Goal: Transaction & Acquisition: Purchase product/service

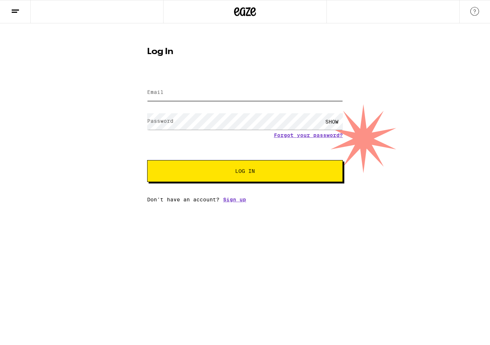
click at [211, 98] on input "Email" at bounding box center [245, 92] width 196 height 16
type input "[EMAIL_ADDRESS][DOMAIN_NAME]"
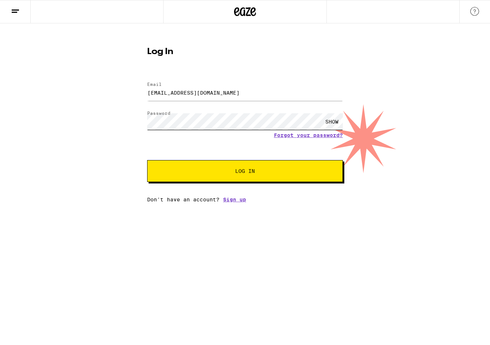
click at [147, 160] on button "Log In" at bounding box center [245, 171] width 196 height 22
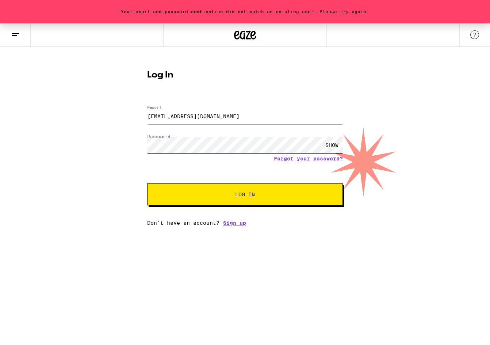
click at [114, 145] on div "Your email and password combination did not match an existing user. Please try …" at bounding box center [245, 124] width 490 height 202
click at [147, 183] on button "Log In" at bounding box center [245, 194] width 196 height 22
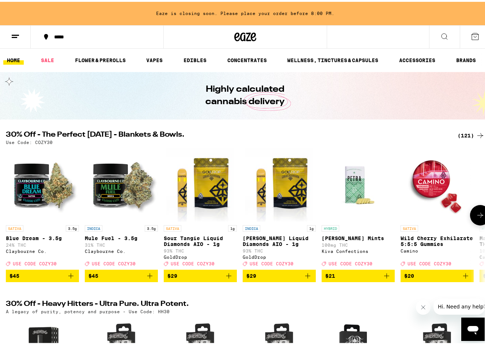
click at [475, 217] on icon at bounding box center [479, 213] width 9 height 9
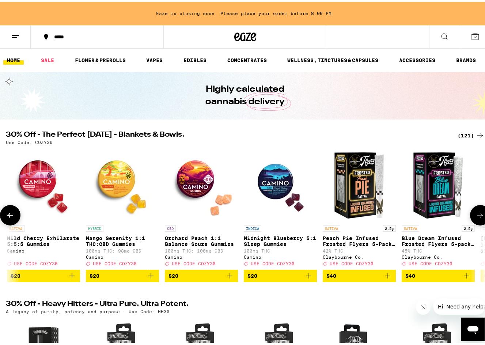
click at [475, 217] on icon at bounding box center [479, 213] width 9 height 9
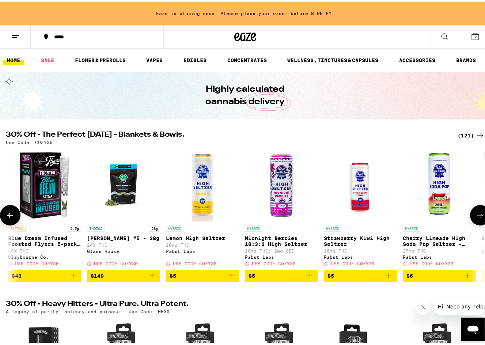
click at [475, 217] on icon at bounding box center [479, 213] width 9 height 9
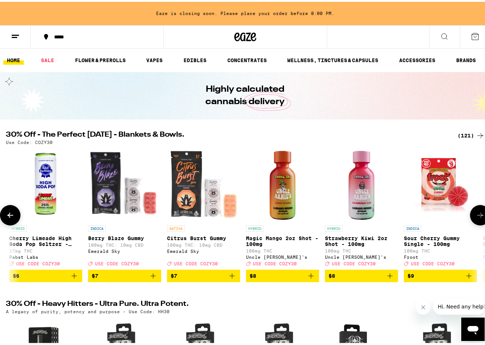
click at [475, 217] on icon at bounding box center [479, 213] width 9 height 9
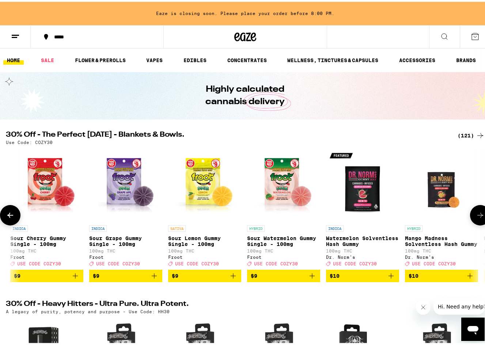
click at [475, 217] on icon at bounding box center [479, 213] width 9 height 9
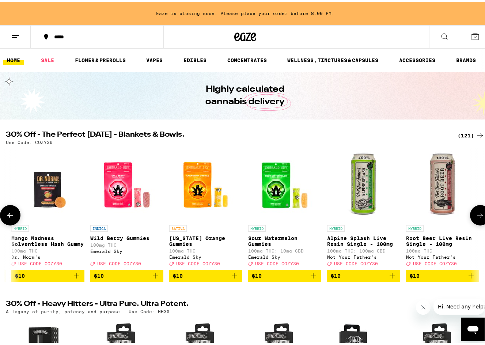
click at [475, 217] on icon at bounding box center [479, 213] width 9 height 9
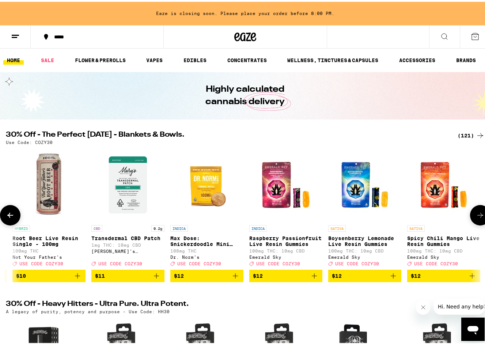
click at [475, 218] on icon at bounding box center [479, 213] width 9 height 9
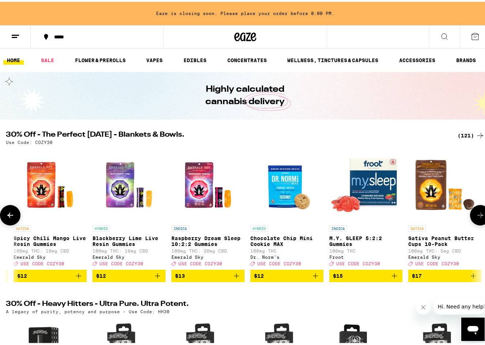
click at [470, 218] on button at bounding box center [480, 213] width 20 height 20
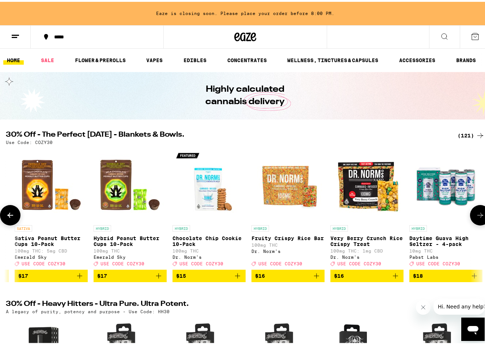
click at [470, 218] on button at bounding box center [480, 213] width 20 height 20
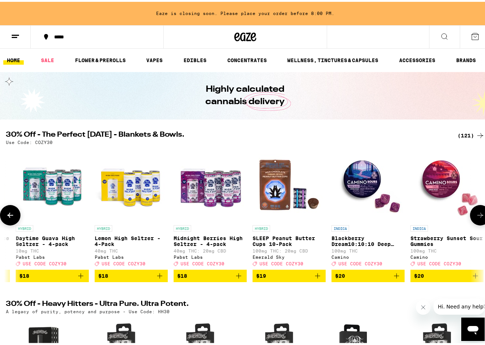
click at [470, 218] on button at bounding box center [480, 213] width 20 height 20
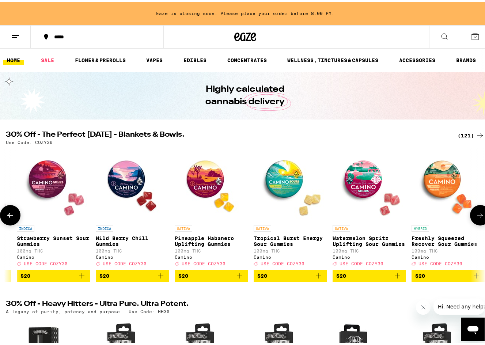
click at [470, 218] on button at bounding box center [480, 213] width 20 height 20
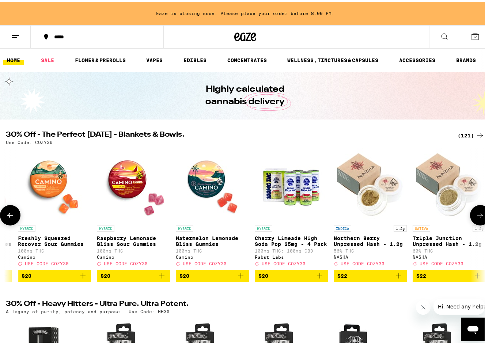
click at [470, 218] on button at bounding box center [480, 213] width 20 height 20
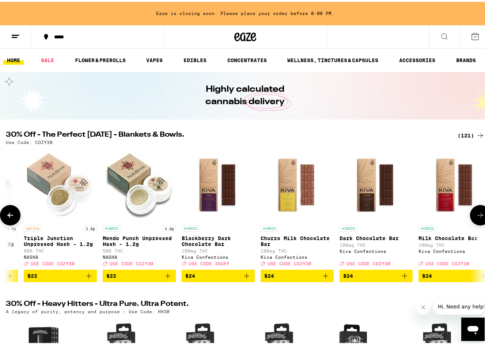
scroll to position [0, 4720]
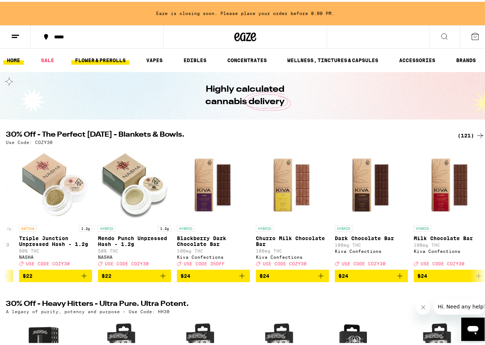
click at [116, 58] on link "FLOWER & PREROLLS" at bounding box center [100, 58] width 58 height 9
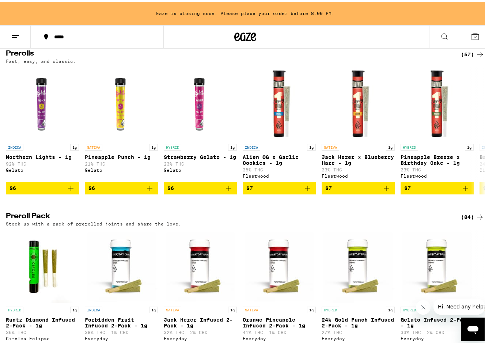
scroll to position [256, 0]
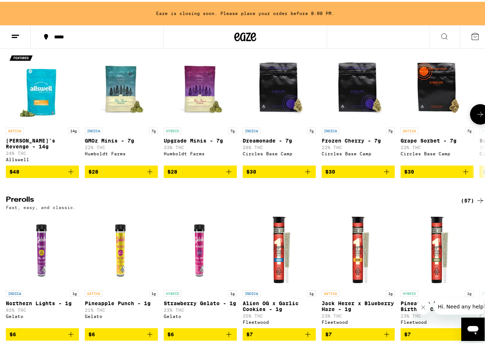
click at [477, 115] on icon at bounding box center [480, 112] width 6 height 5
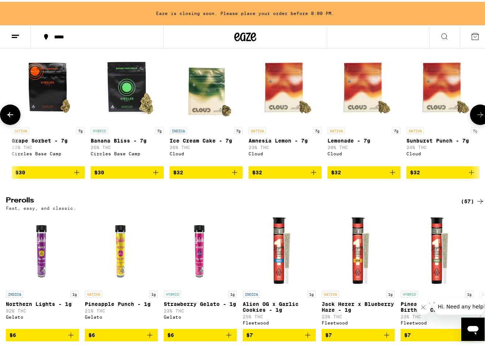
scroll to position [0, 393]
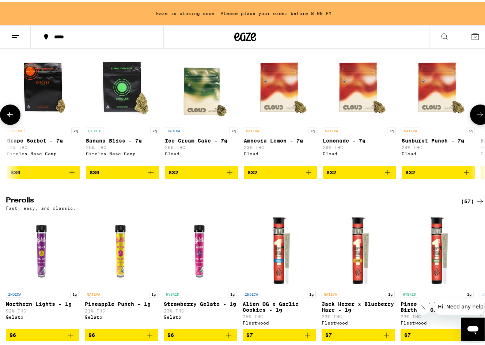
click at [475, 117] on icon at bounding box center [479, 112] width 9 height 9
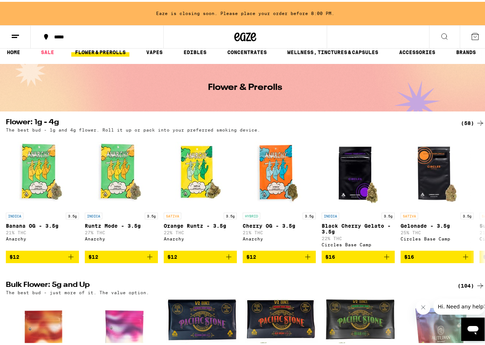
scroll to position [0, 0]
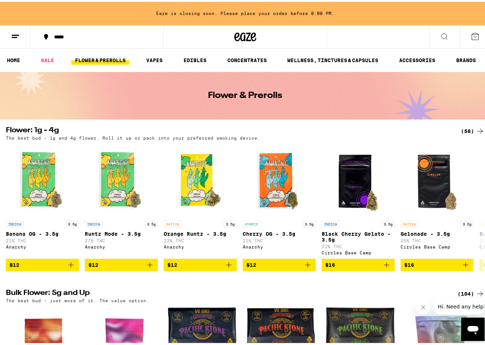
click at [471, 36] on icon at bounding box center [474, 34] width 9 height 9
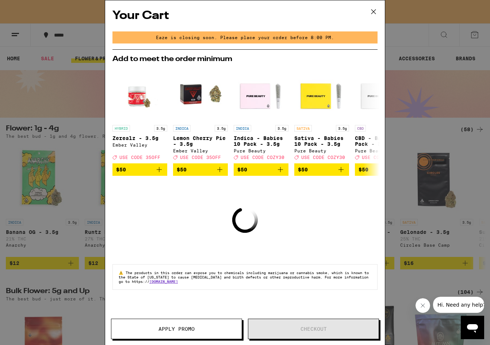
click at [92, 92] on div "Your Cart Eaze is closing soon. Please place your order before 8:00 PM. Add to …" at bounding box center [245, 172] width 490 height 345
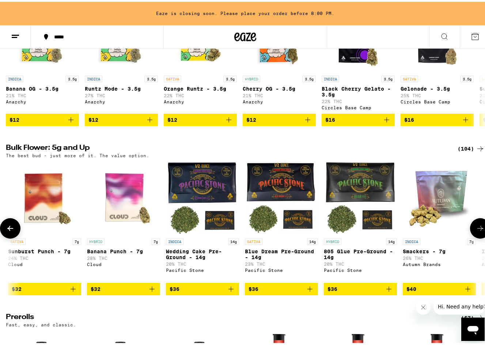
scroll to position [146, 0]
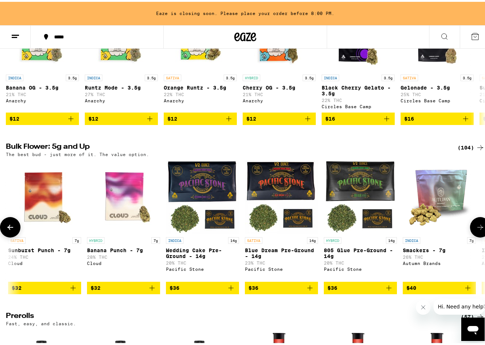
click at [8, 230] on icon at bounding box center [10, 225] width 9 height 9
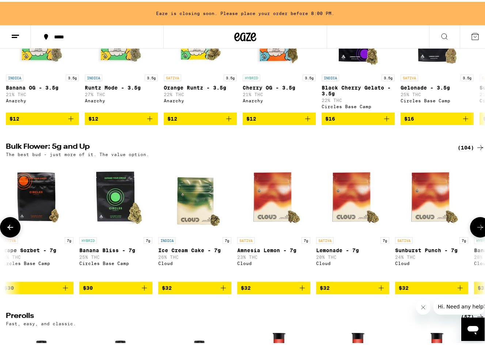
scroll to position [0, 393]
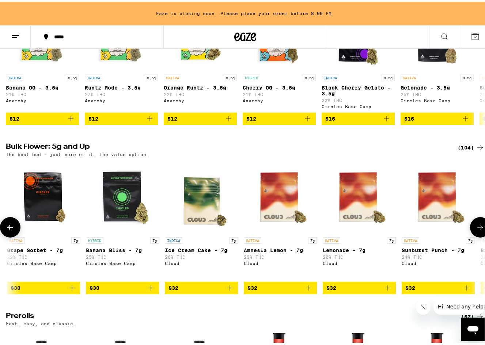
click at [475, 230] on icon at bounding box center [479, 225] width 9 height 9
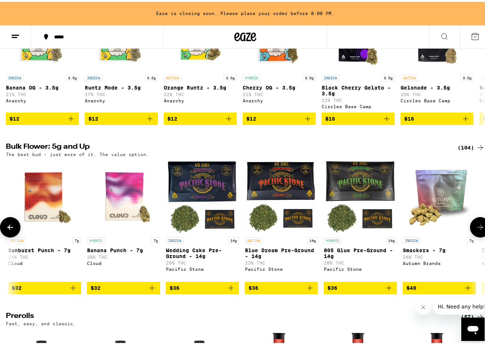
click at [475, 230] on icon at bounding box center [479, 225] width 9 height 9
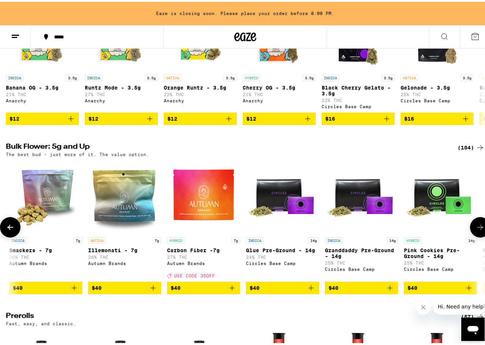
click at [475, 230] on icon at bounding box center [479, 225] width 9 height 9
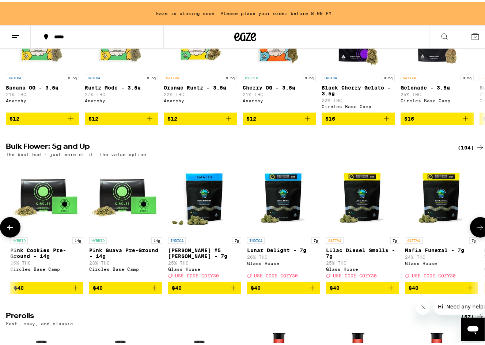
click at [475, 230] on icon at bounding box center [479, 225] width 9 height 9
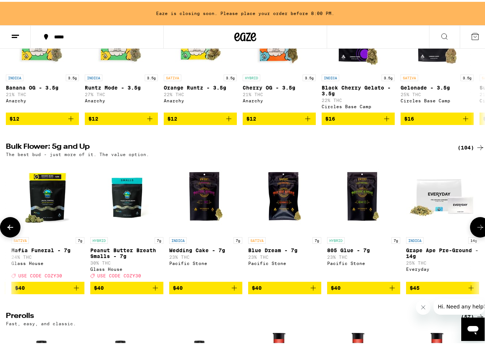
click at [475, 230] on icon at bounding box center [479, 225] width 9 height 9
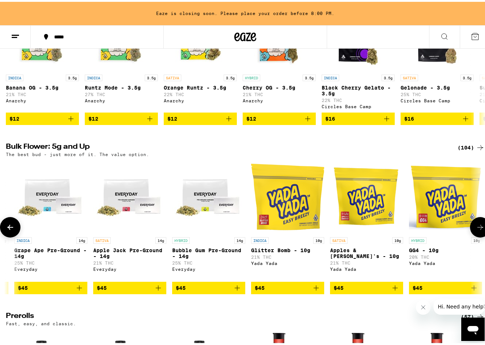
scroll to position [0, 2360]
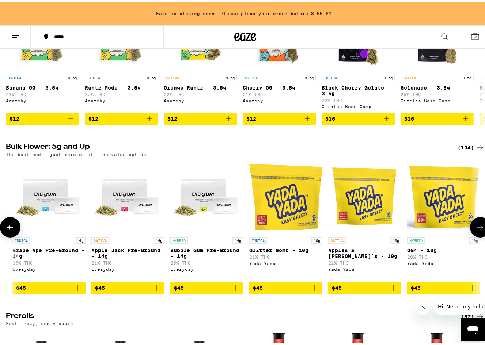
click at [475, 230] on icon at bounding box center [479, 225] width 9 height 9
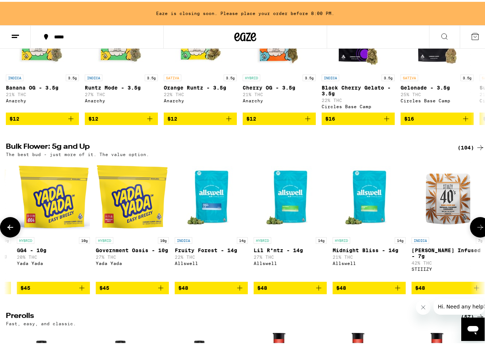
scroll to position [0, 2753]
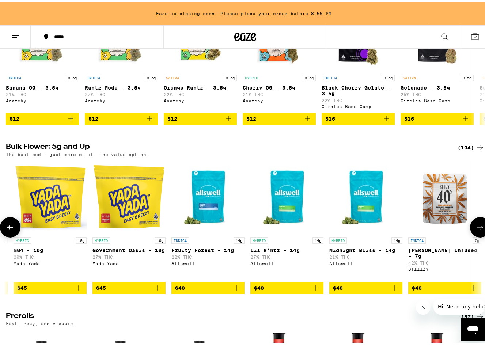
click at [12, 236] on button at bounding box center [10, 225] width 20 height 20
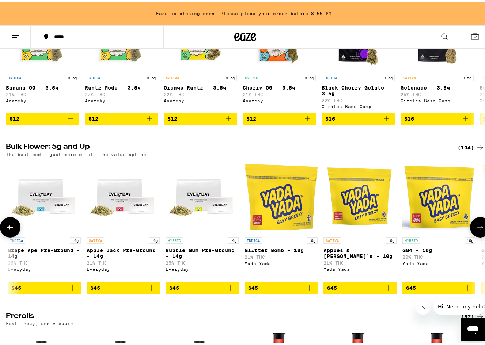
scroll to position [0, 2360]
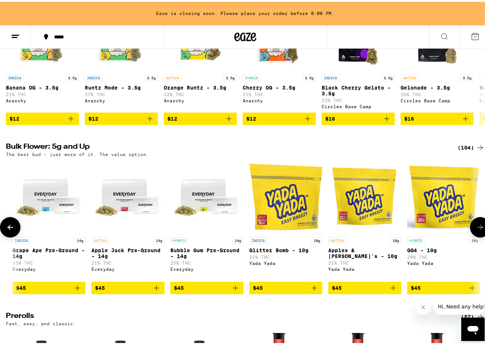
click at [478, 230] on icon at bounding box center [479, 225] width 9 height 9
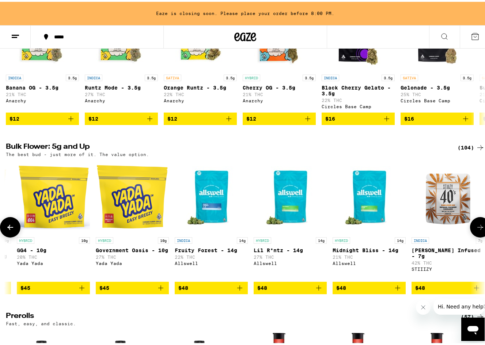
click at [478, 230] on icon at bounding box center [479, 225] width 9 height 9
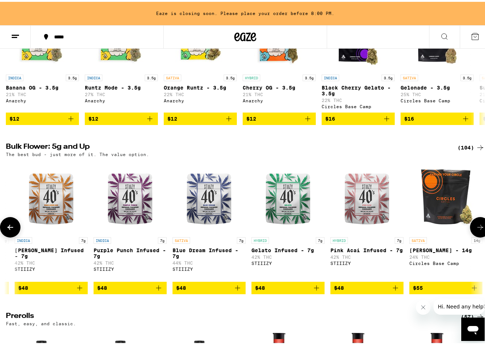
click at [478, 230] on icon at bounding box center [479, 225] width 9 height 9
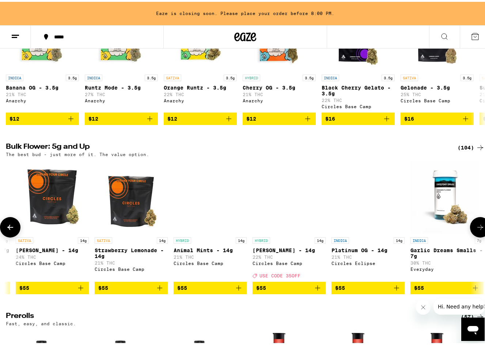
click at [478, 230] on icon at bounding box center [479, 225] width 9 height 9
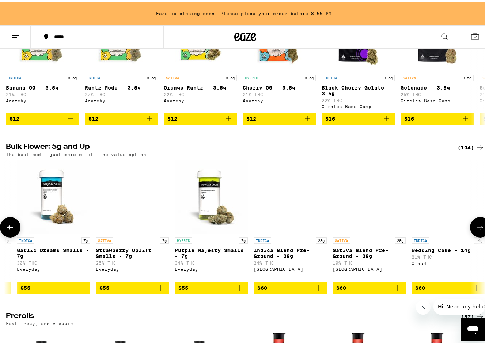
click at [478, 230] on icon at bounding box center [479, 225] width 9 height 9
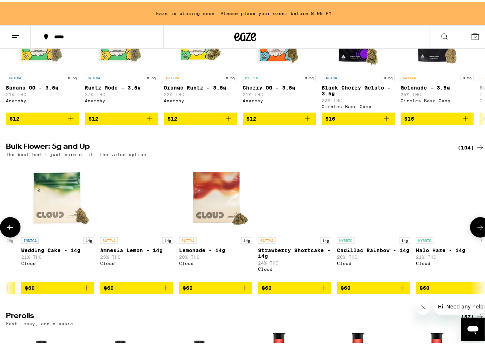
scroll to position [0, 4326]
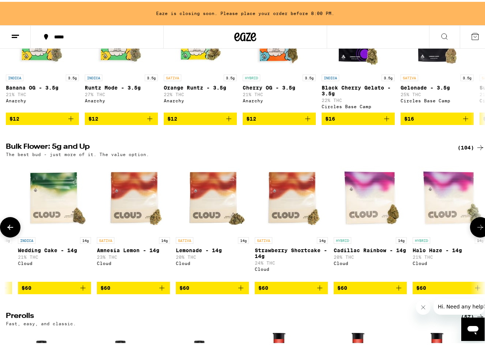
click at [478, 230] on icon at bounding box center [479, 225] width 9 height 9
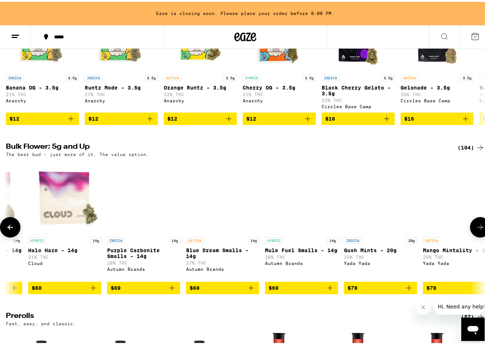
scroll to position [0, 4720]
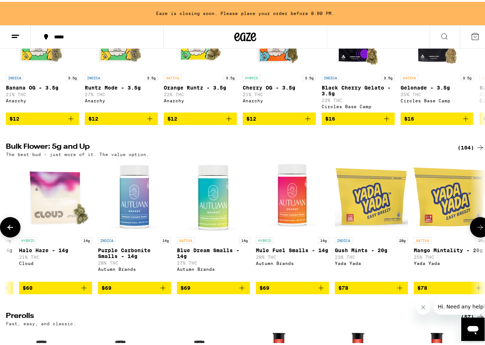
click at [478, 230] on icon at bounding box center [479, 225] width 9 height 9
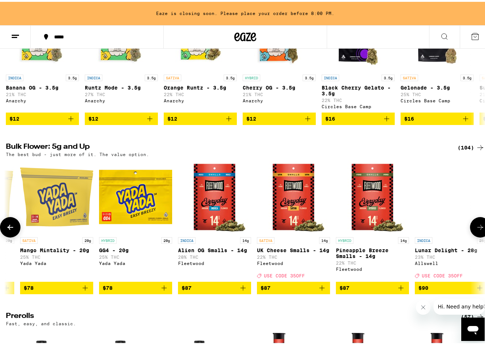
click at [478, 230] on icon at bounding box center [479, 225] width 9 height 9
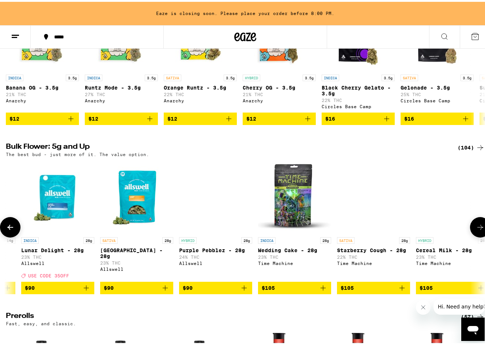
click at [478, 230] on icon at bounding box center [479, 225] width 9 height 9
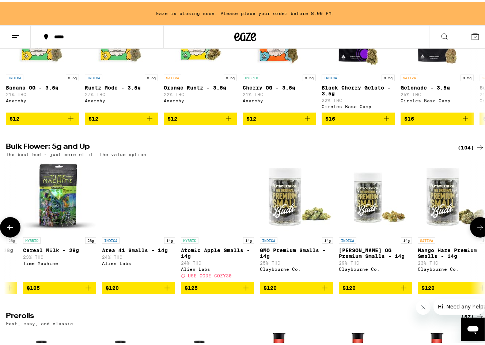
click at [478, 230] on icon at bounding box center [479, 225] width 9 height 9
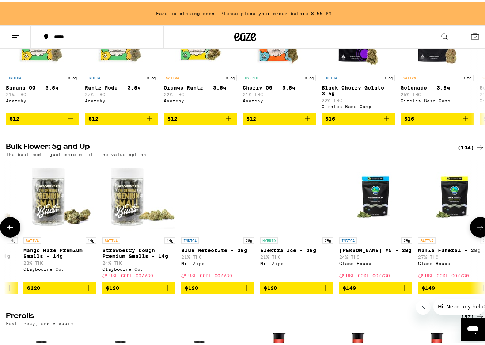
click at [478, 230] on icon at bounding box center [479, 225] width 9 height 9
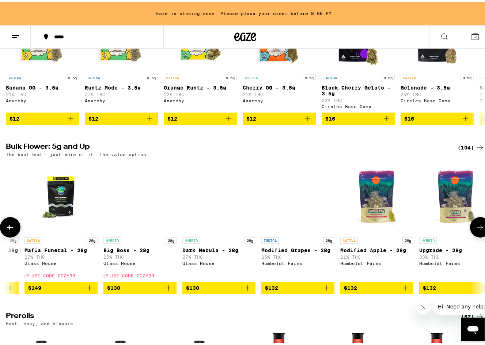
click at [478, 230] on icon at bounding box center [479, 225] width 9 height 9
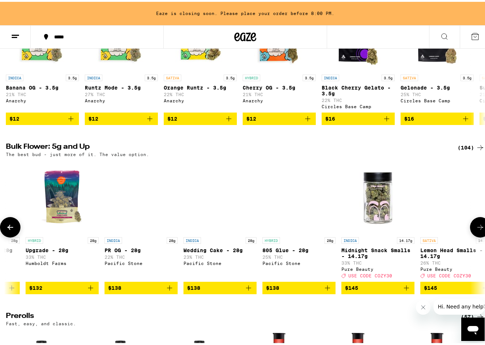
click at [478, 230] on icon at bounding box center [479, 225] width 9 height 9
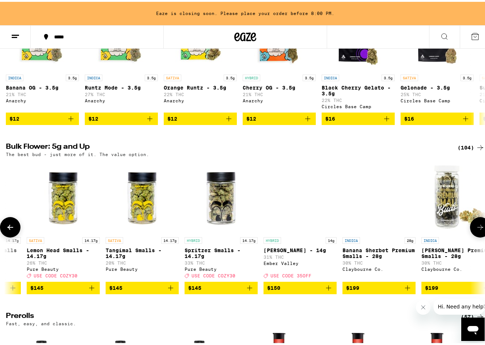
click at [478, 230] on icon at bounding box center [479, 225] width 9 height 9
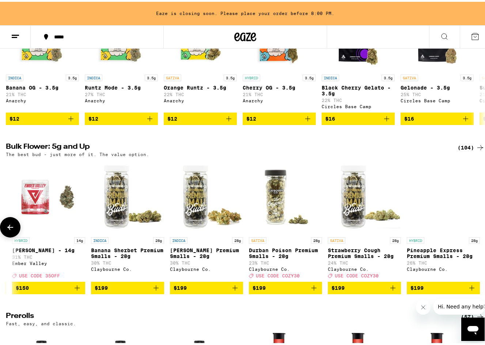
scroll to position [0, 7730]
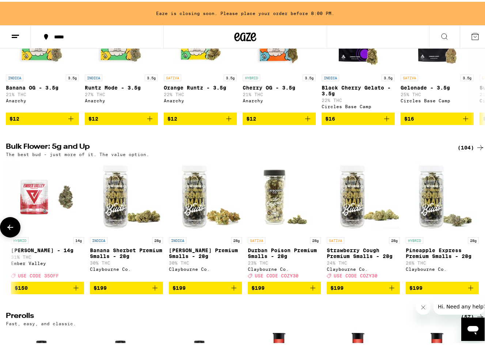
click at [480, 225] on button at bounding box center [480, 225] width 0 height 0
click at [2, 236] on button at bounding box center [10, 225] width 20 height 20
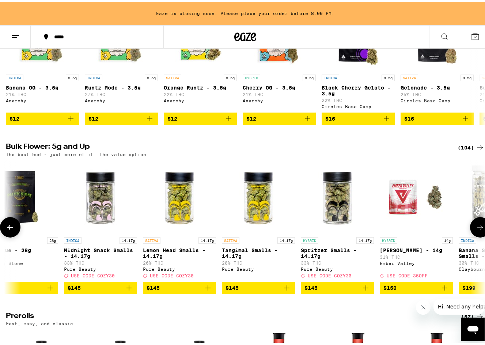
click at [2, 236] on button at bounding box center [10, 225] width 20 height 20
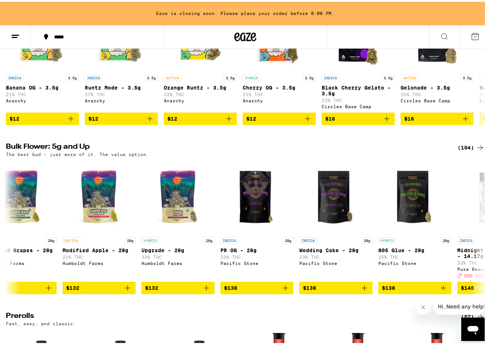
scroll to position [0, 6963]
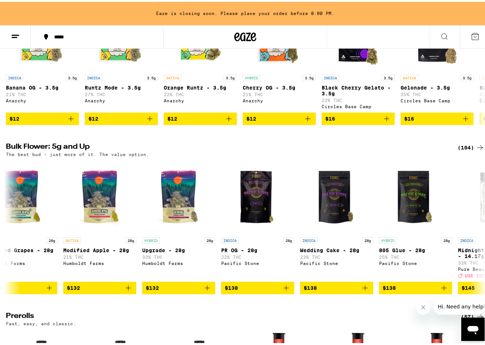
click at [19, 150] on h2 "Bulk Flower: 5g and Up" at bounding box center [227, 145] width 443 height 9
click at [14, 230] on icon at bounding box center [10, 225] width 9 height 9
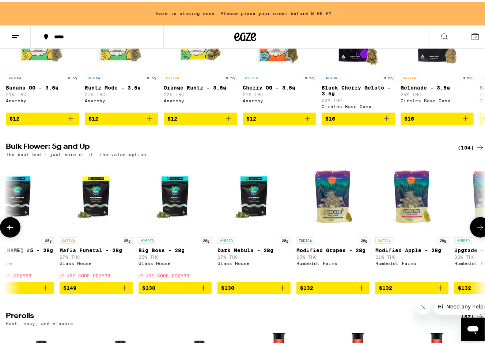
click at [13, 230] on icon at bounding box center [10, 225] width 9 height 9
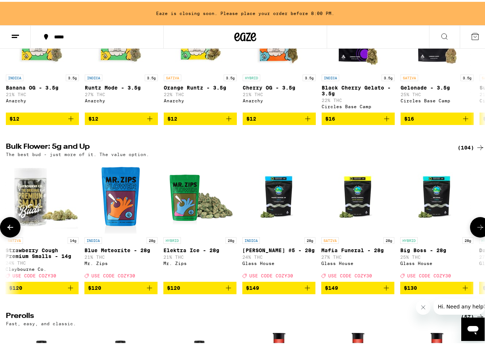
click at [13, 230] on icon at bounding box center [10, 225] width 9 height 9
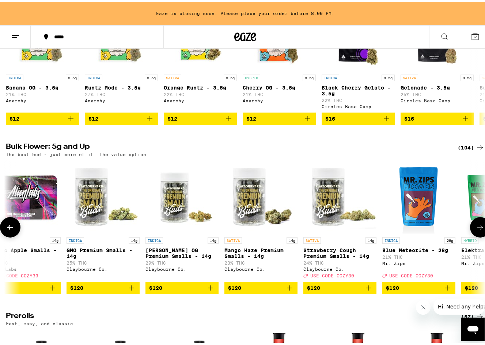
click at [13, 230] on icon at bounding box center [10, 225] width 9 height 9
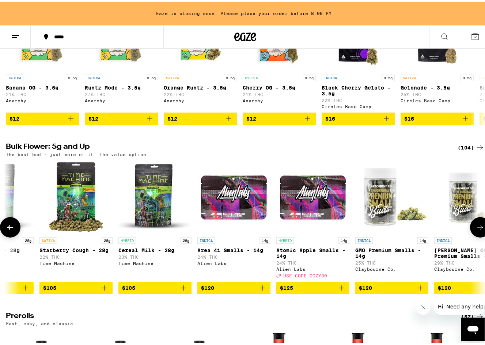
click at [12, 230] on icon at bounding box center [10, 225] width 9 height 9
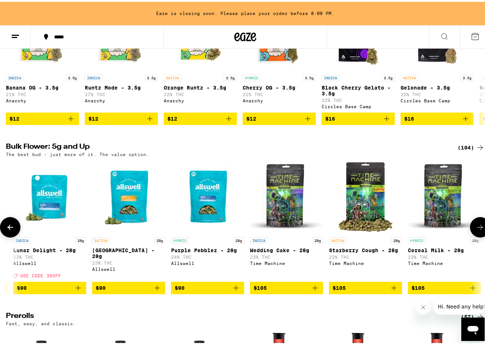
click at [12, 230] on icon at bounding box center [10, 225] width 9 height 9
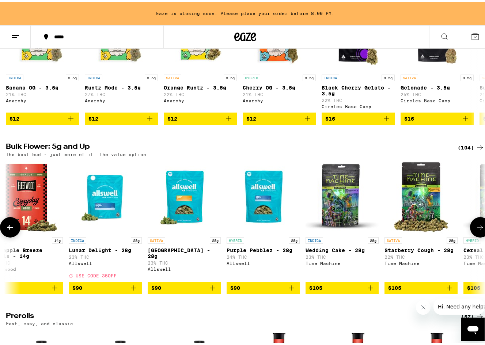
click at [12, 230] on icon at bounding box center [10, 225] width 9 height 9
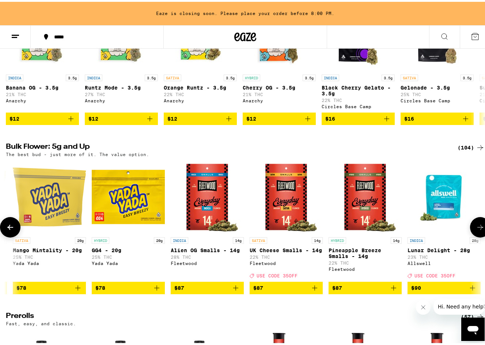
click at [12, 230] on icon at bounding box center [10, 225] width 9 height 9
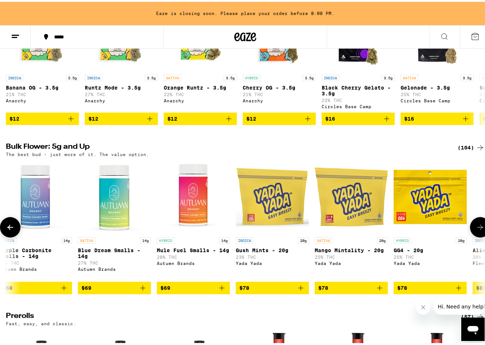
click at [12, 230] on icon at bounding box center [10, 225] width 9 height 9
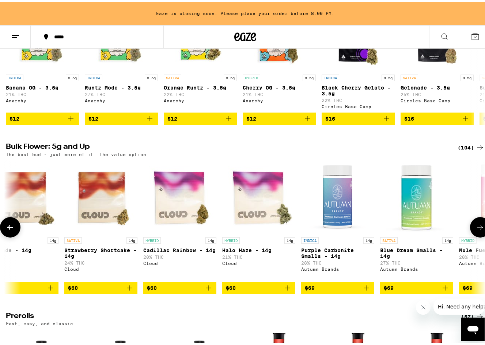
click at [12, 230] on icon at bounding box center [10, 225] width 9 height 9
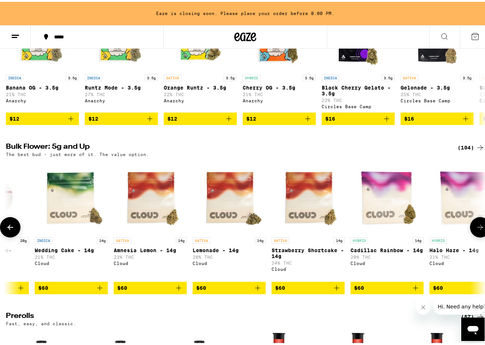
click at [12, 230] on icon at bounding box center [10, 225] width 9 height 9
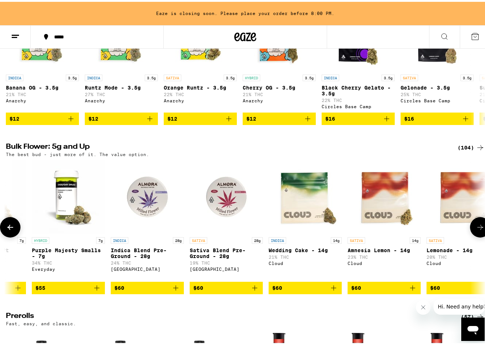
click at [12, 230] on icon at bounding box center [10, 225] width 9 height 9
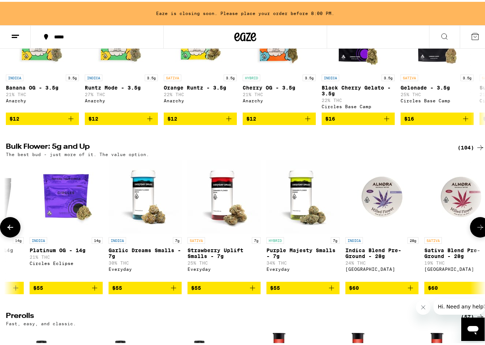
click at [12, 230] on icon at bounding box center [10, 225] width 9 height 9
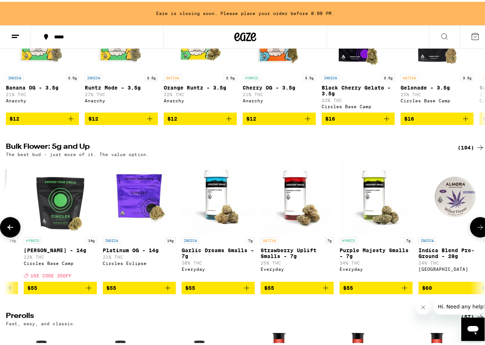
click at [12, 230] on icon at bounding box center [10, 225] width 9 height 9
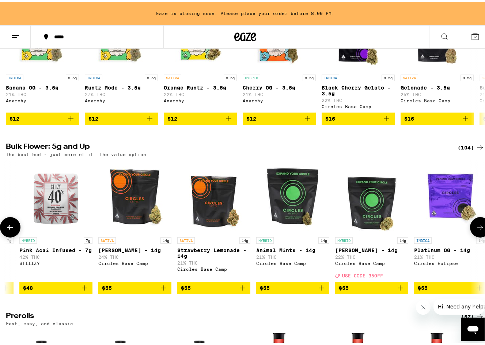
click at [12, 230] on icon at bounding box center [10, 225] width 9 height 9
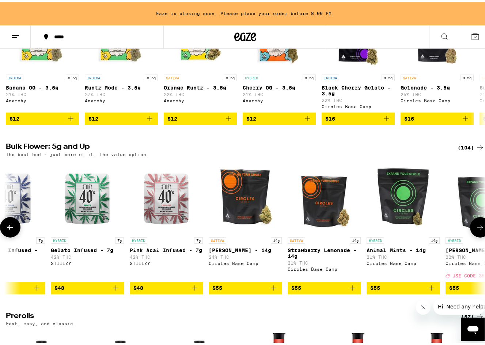
click at [10, 230] on icon at bounding box center [10, 225] width 9 height 9
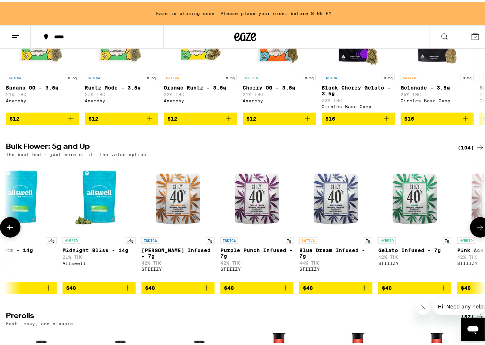
click at [10, 230] on icon at bounding box center [10, 225] width 9 height 9
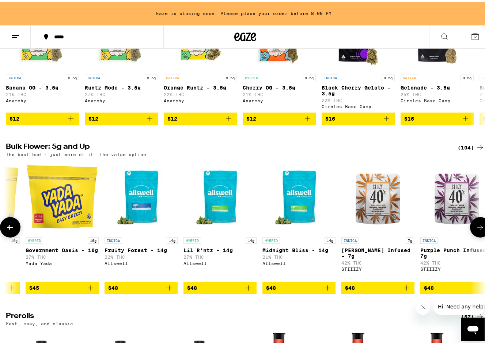
click at [10, 230] on icon at bounding box center [10, 225] width 9 height 9
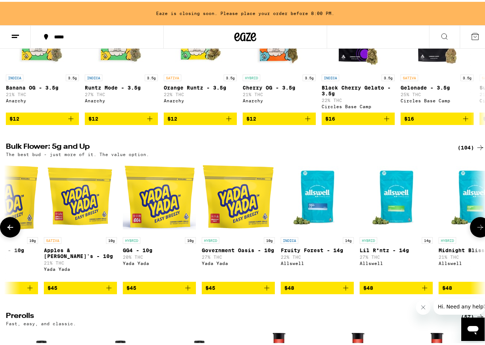
click at [10, 230] on icon at bounding box center [10, 225] width 9 height 9
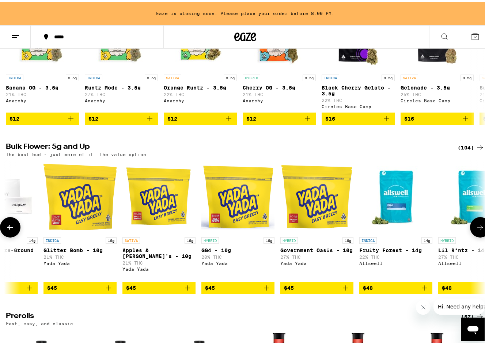
click at [10, 230] on icon at bounding box center [10, 225] width 9 height 9
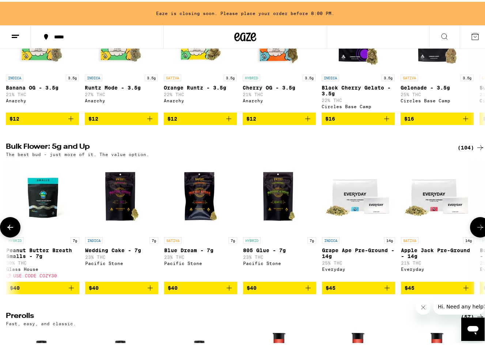
scroll to position [0, 2037]
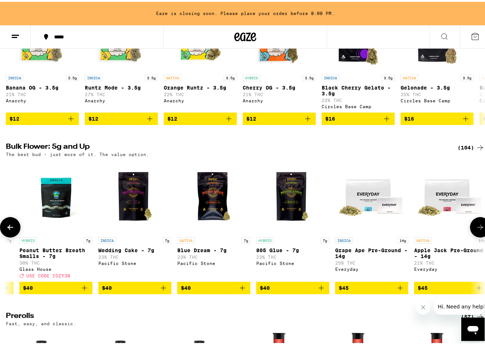
click at [11, 230] on icon at bounding box center [10, 225] width 9 height 9
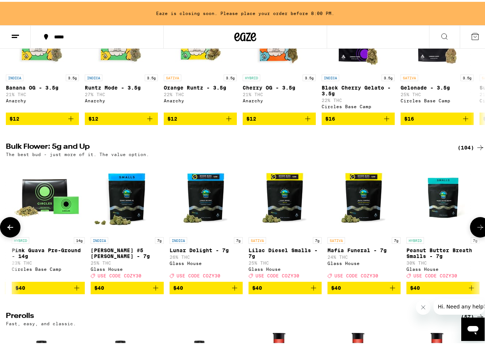
click at [11, 230] on icon at bounding box center [10, 225] width 9 height 9
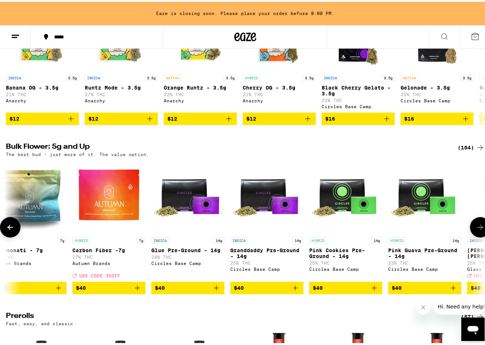
click at [11, 230] on icon at bounding box center [10, 225] width 9 height 9
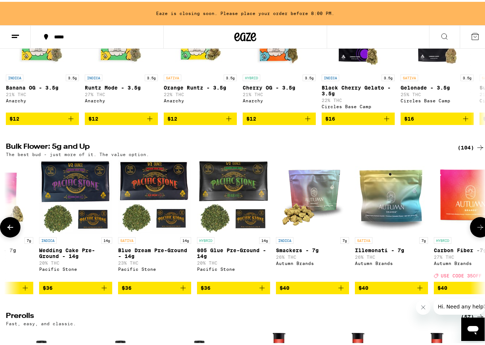
click at [11, 230] on icon at bounding box center [10, 225] width 9 height 9
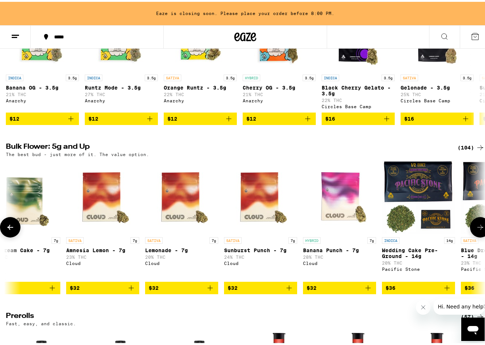
click at [11, 230] on icon at bounding box center [10, 225] width 9 height 9
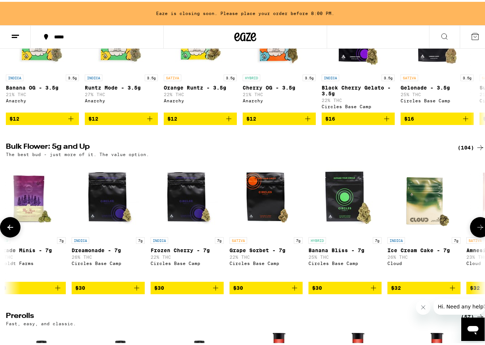
click at [11, 230] on icon at bounding box center [10, 225] width 9 height 9
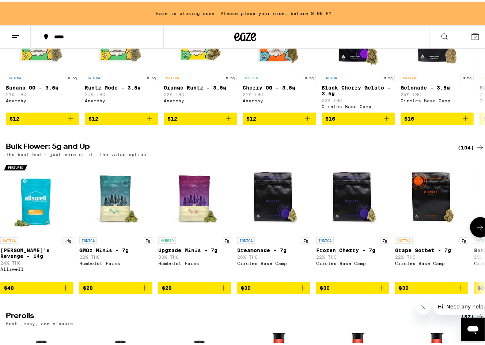
scroll to position [0, 0]
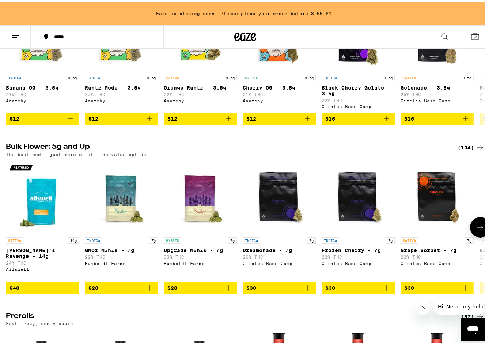
click at [10, 225] on button at bounding box center [10, 225] width 0 height 0
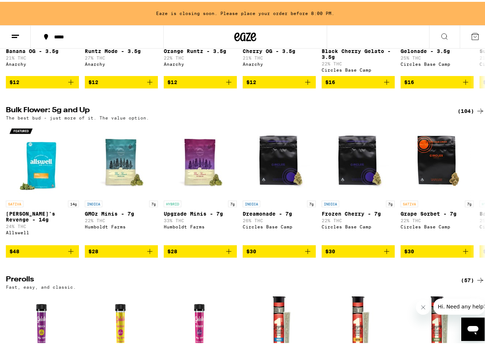
scroll to position [146, 0]
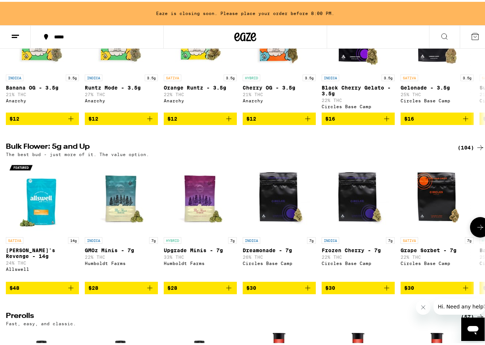
click at [475, 230] on icon at bounding box center [479, 225] width 9 height 9
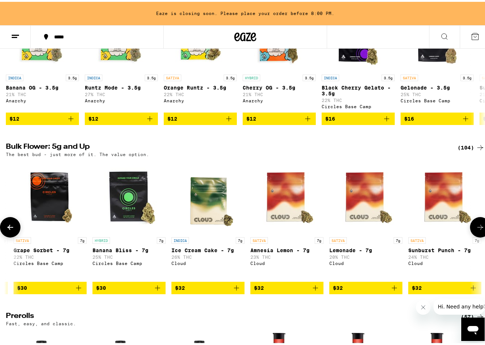
scroll to position [0, 393]
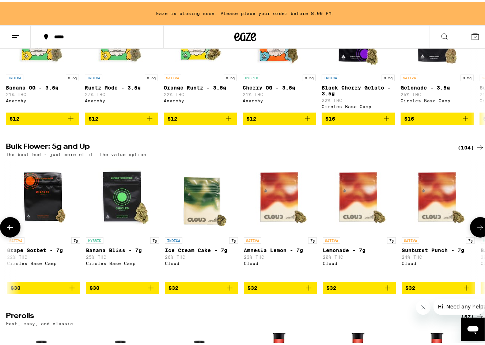
click at [475, 230] on icon at bounding box center [479, 225] width 9 height 9
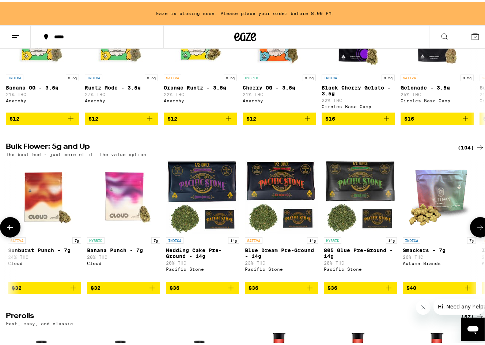
click at [475, 230] on icon at bounding box center [479, 225] width 9 height 9
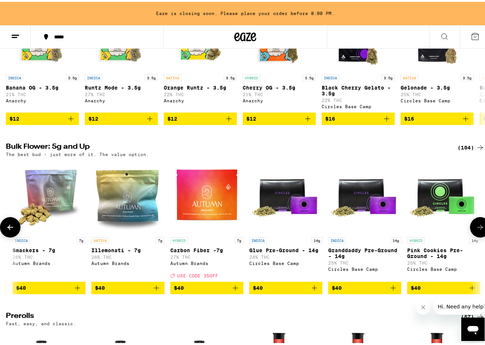
scroll to position [0, 1180]
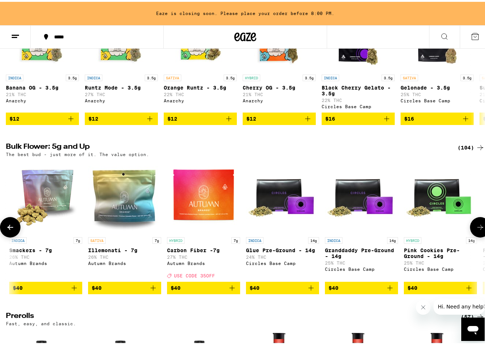
click at [475, 230] on icon at bounding box center [479, 225] width 9 height 9
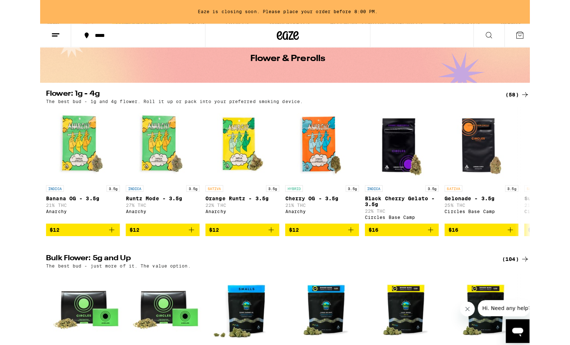
scroll to position [0, 0]
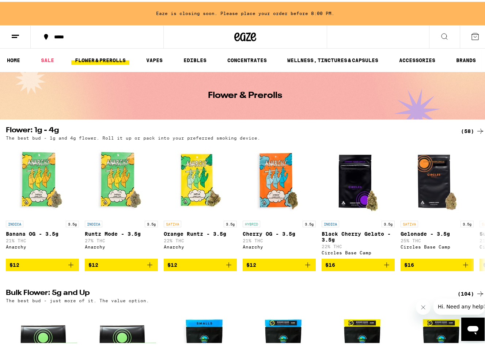
click at [12, 32] on icon at bounding box center [15, 34] width 9 height 9
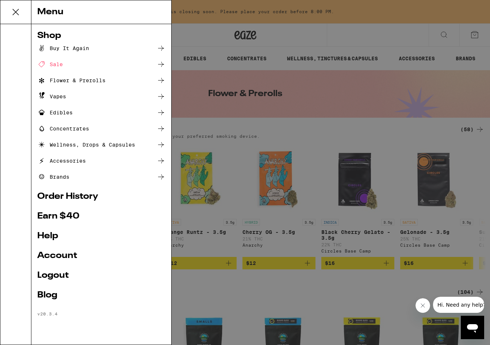
click at [60, 54] on ul "Buy It Again Sale Flower & Prerolls Vapes Edibles Concentrates Wellness, Drops …" at bounding box center [101, 112] width 128 height 137
click at [62, 49] on div "Buy It Again" at bounding box center [63, 48] width 52 height 9
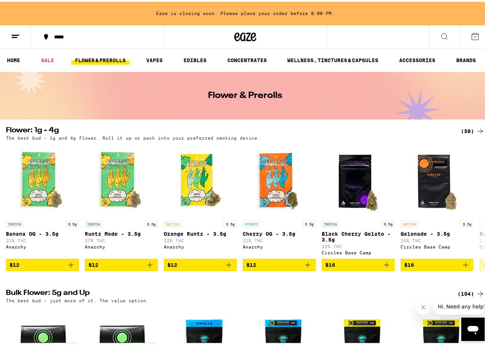
click at [12, 31] on icon at bounding box center [15, 34] width 9 height 9
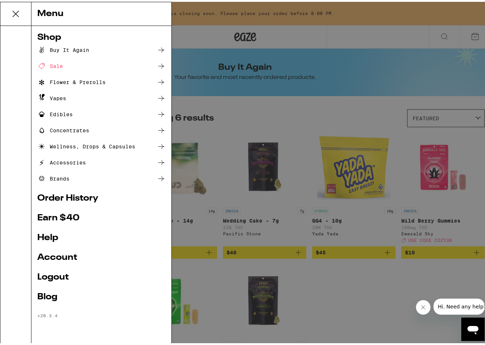
click at [162, 49] on icon at bounding box center [161, 48] width 9 height 9
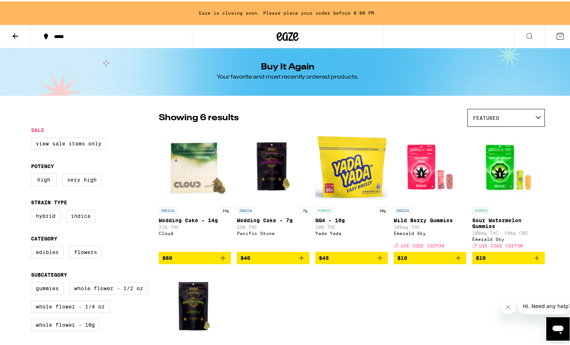
click at [14, 34] on icon at bounding box center [15, 34] width 6 height 5
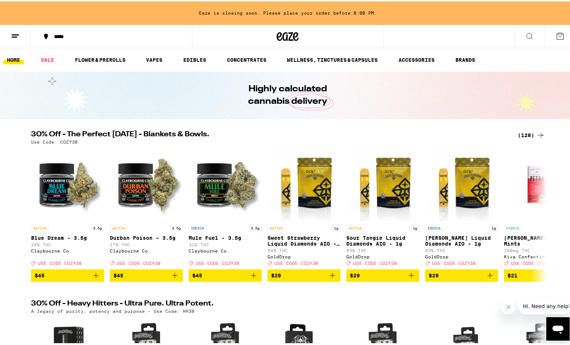
click at [12, 30] on button at bounding box center [15, 35] width 31 height 23
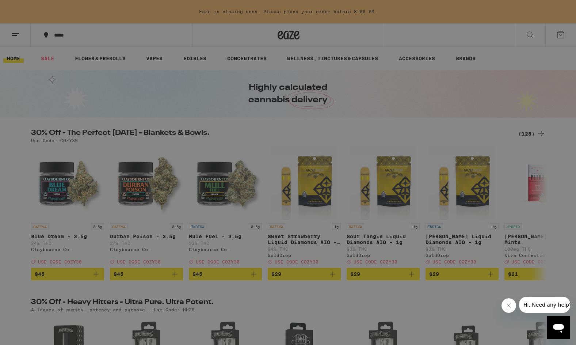
click at [160, 49] on icon at bounding box center [161, 48] width 9 height 9
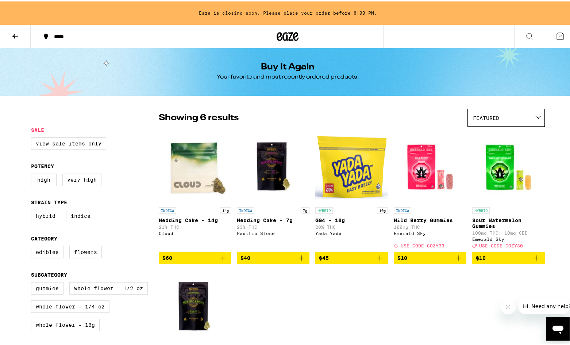
click at [16, 34] on icon at bounding box center [15, 34] width 6 height 5
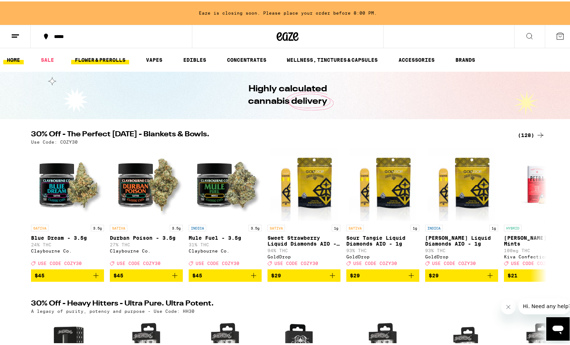
click at [85, 57] on link "FLOWER & PREROLLS" at bounding box center [100, 58] width 58 height 9
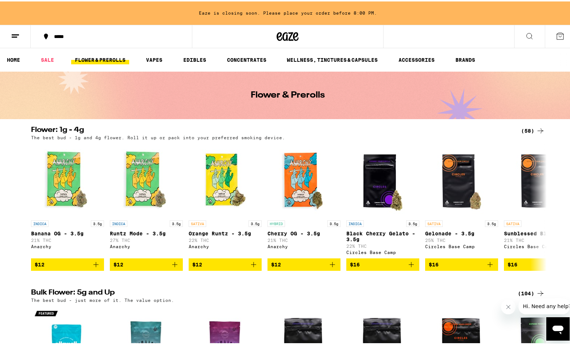
click at [78, 67] on ul "HOME SALE FLOWER & PREROLLS VAPES EDIBLES CONCENTRATES WELLNESS, TINCTURES & CA…" at bounding box center [288, 58] width 576 height 23
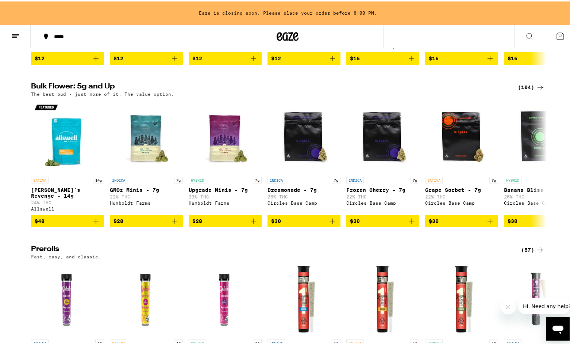
scroll to position [219, 0]
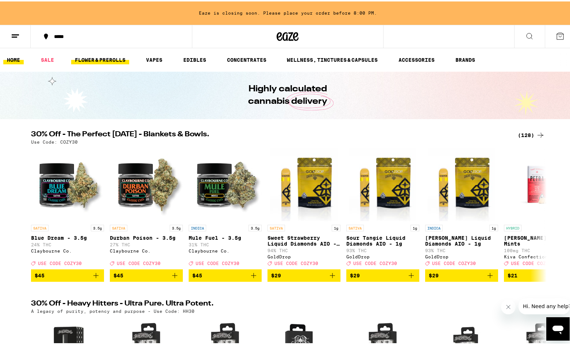
click at [106, 60] on link "FLOWER & PREROLLS" at bounding box center [100, 58] width 58 height 9
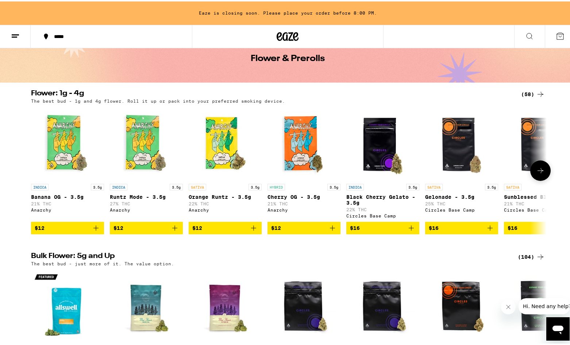
scroll to position [146, 0]
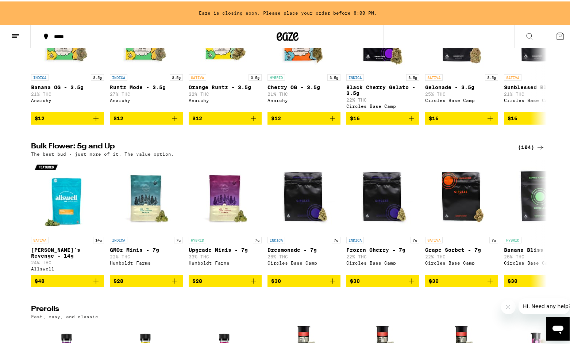
click at [490, 150] on icon at bounding box center [540, 145] width 9 height 9
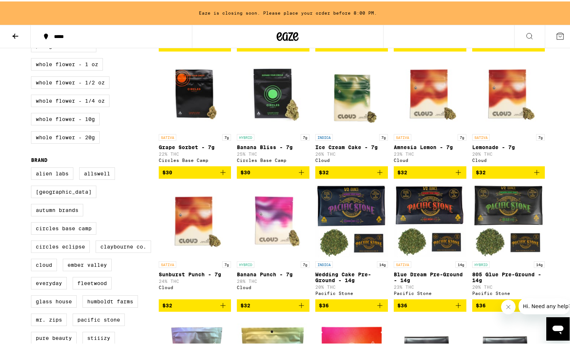
scroll to position [256, 0]
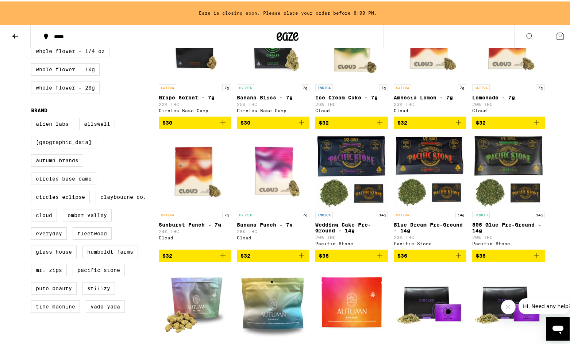
click at [456, 258] on icon "Add to bag" at bounding box center [458, 254] width 9 height 9
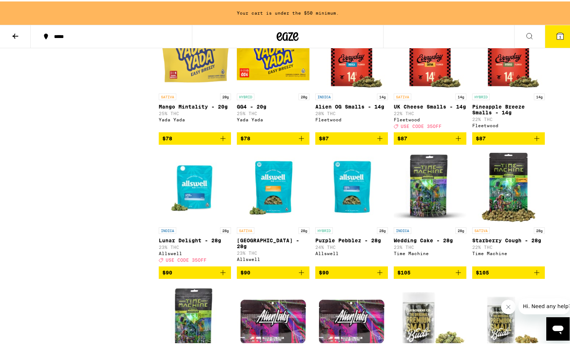
scroll to position [1862, 0]
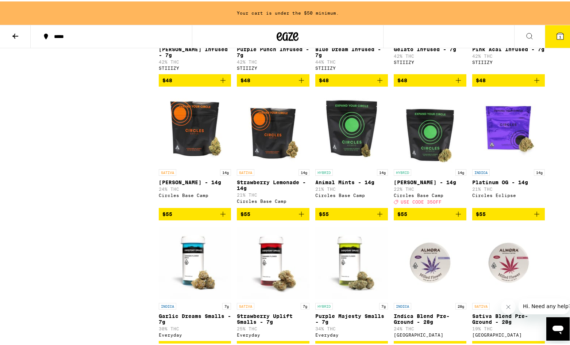
drag, startPoint x: 149, startPoint y: 173, endPoint x: 150, endPoint y: 98, distance: 75.2
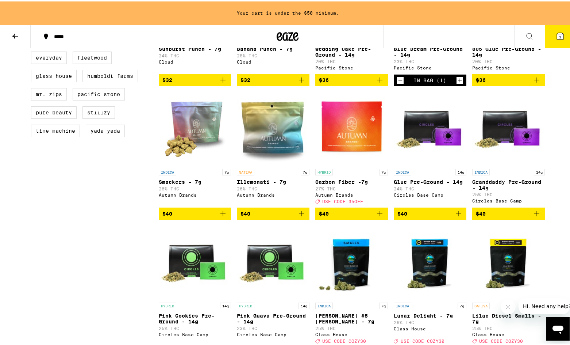
scroll to position [0, 0]
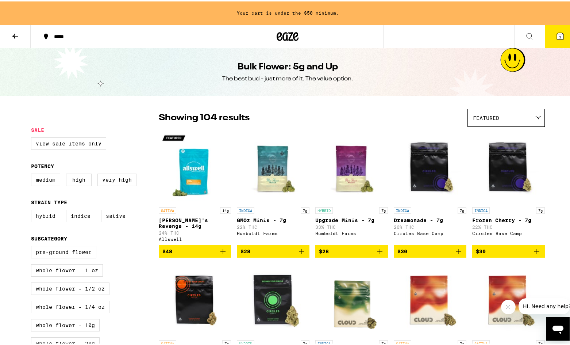
drag, startPoint x: 132, startPoint y: 218, endPoint x: 128, endPoint y: 97, distance: 121.7
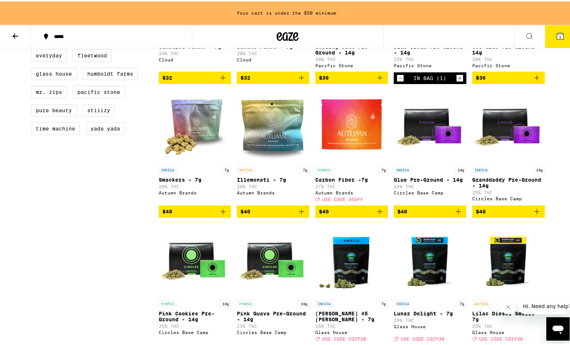
scroll to position [438, 0]
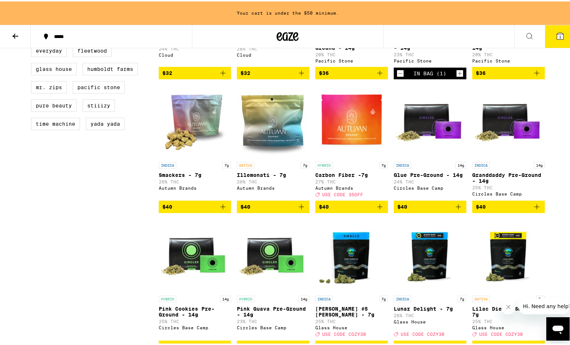
click at [382, 211] on button "$40" at bounding box center [352, 205] width 73 height 12
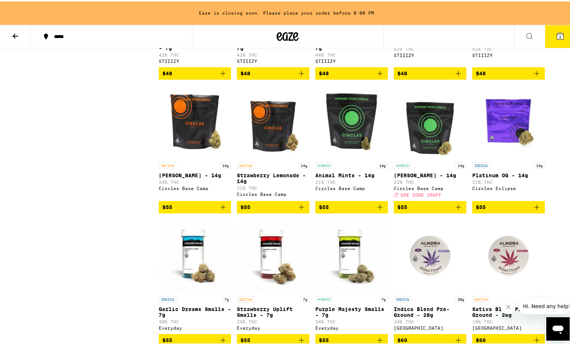
scroll to position [1242, 0]
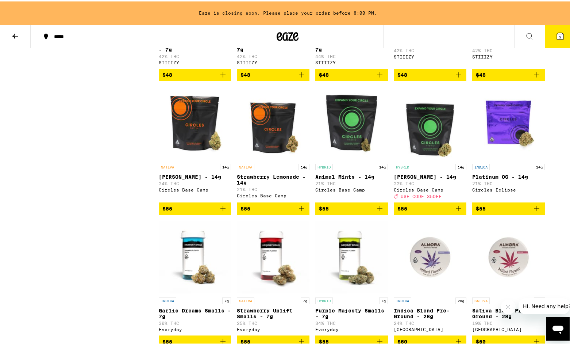
click at [456, 210] on icon "Add to bag" at bounding box center [458, 206] width 5 height 5
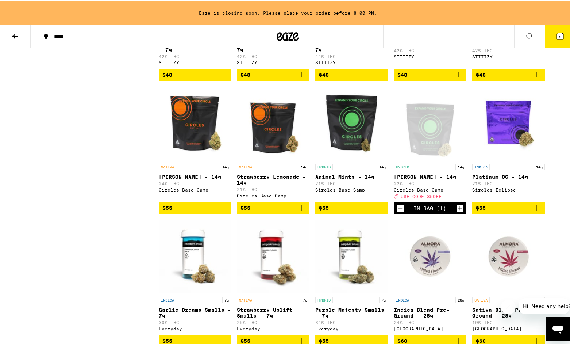
click at [490, 33] on span "3" at bounding box center [560, 35] width 2 height 4
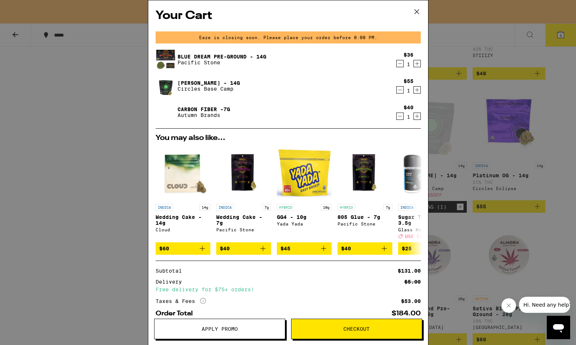
click at [397, 118] on icon "Decrement" at bounding box center [400, 116] width 7 height 9
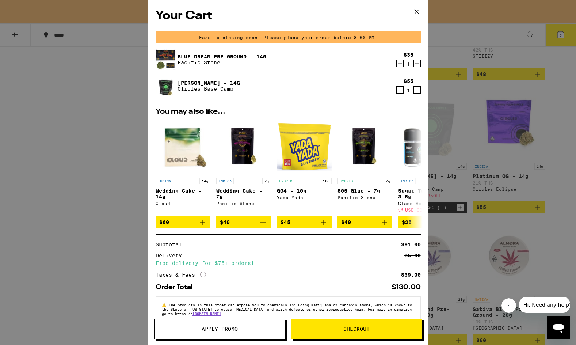
click at [238, 332] on button "Apply Promo" at bounding box center [219, 328] width 131 height 20
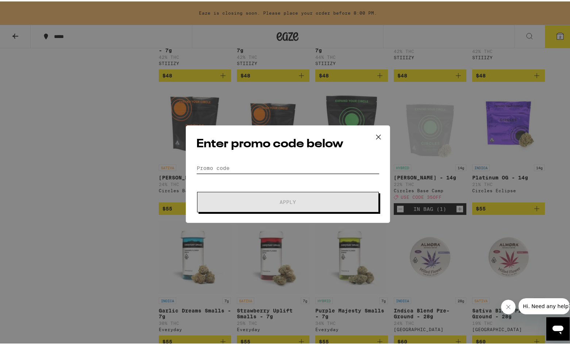
click at [262, 167] on input "Promo Code" at bounding box center [287, 166] width 183 height 11
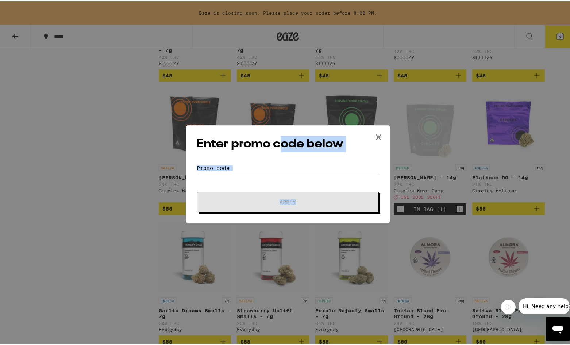
drag, startPoint x: 280, startPoint y: 130, endPoint x: 335, endPoint y: 209, distance: 96.5
click at [302, 245] on div "Enter promo code below Promo Code Apply" at bounding box center [288, 172] width 576 height 345
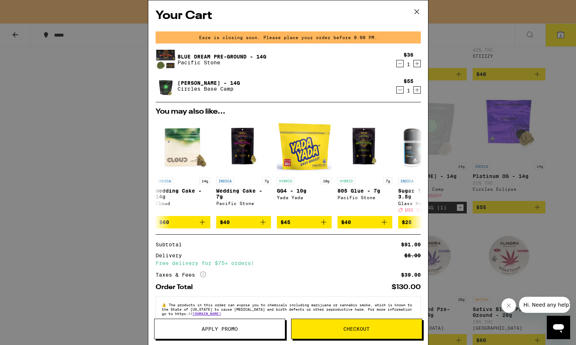
click at [421, 7] on icon at bounding box center [416, 11] width 11 height 11
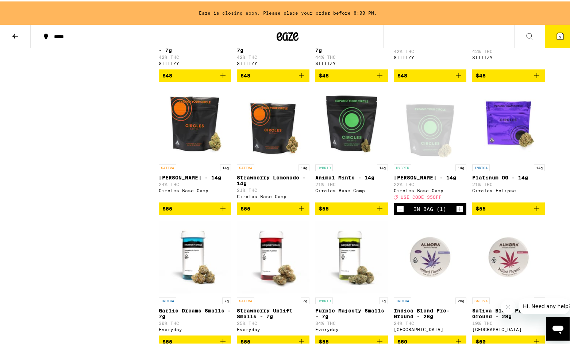
click at [490, 38] on button "2" at bounding box center [560, 35] width 31 height 23
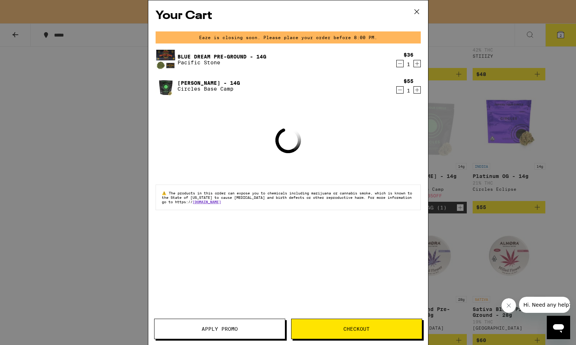
click at [268, 333] on button "Apply Promo" at bounding box center [219, 328] width 131 height 20
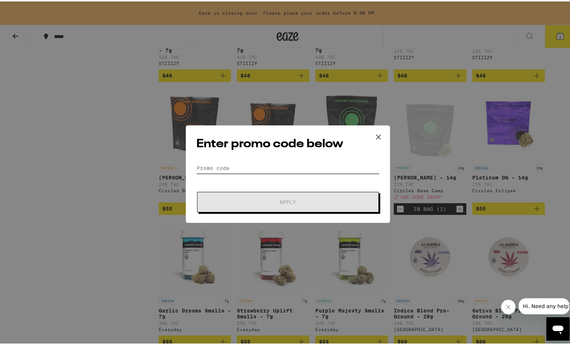
click at [248, 166] on input "Promo Code" at bounding box center [287, 166] width 183 height 11
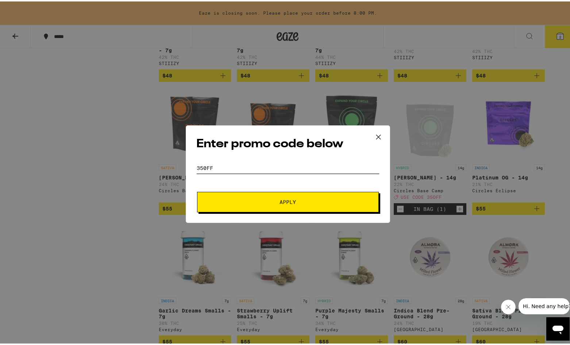
type input "350FF"
click at [266, 193] on button "Apply" at bounding box center [288, 200] width 182 height 20
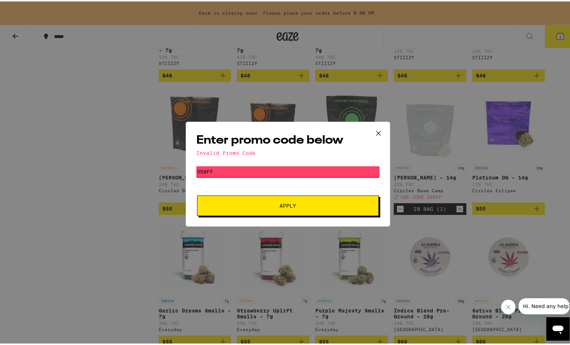
drag, startPoint x: 252, startPoint y: 170, endPoint x: 249, endPoint y: 167, distance: 4.6
click at [252, 170] on input "350FF" at bounding box center [287, 170] width 183 height 11
drag, startPoint x: 284, startPoint y: 129, endPoint x: 288, endPoint y: 132, distance: 5.8
click at [287, 131] on div "Enter promo code below Invalid Promo Code Promo Code 350FF Apply" at bounding box center [288, 172] width 204 height 105
click at [373, 133] on icon at bounding box center [378, 131] width 11 height 11
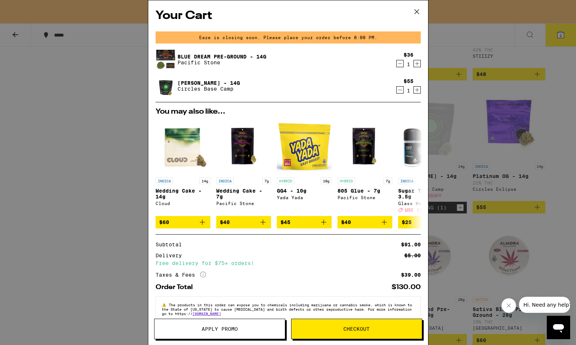
click at [416, 11] on icon at bounding box center [416, 11] width 4 height 4
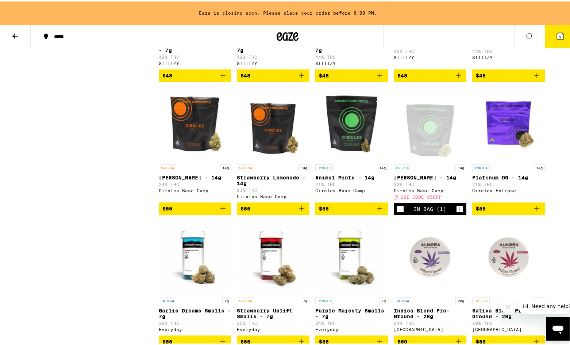
click at [490, 34] on button "2" at bounding box center [560, 35] width 31 height 23
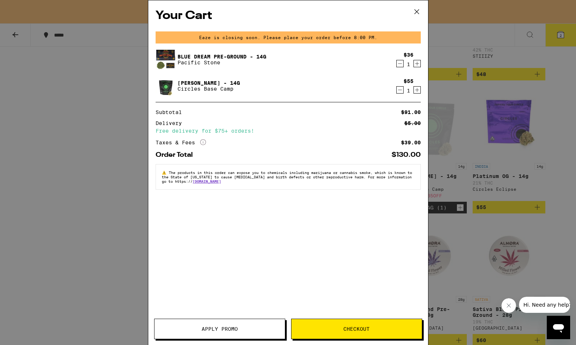
click at [240, 334] on button "Apply Promo" at bounding box center [219, 328] width 131 height 20
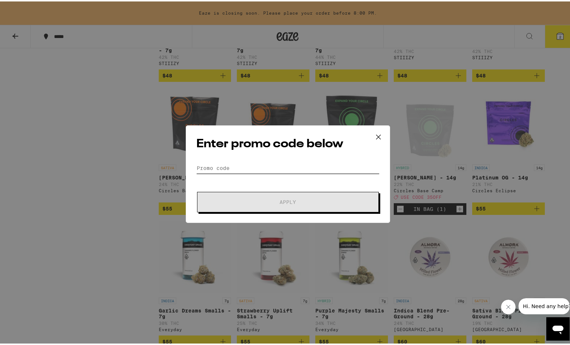
click at [264, 168] on input "Promo Code" at bounding box center [287, 166] width 183 height 11
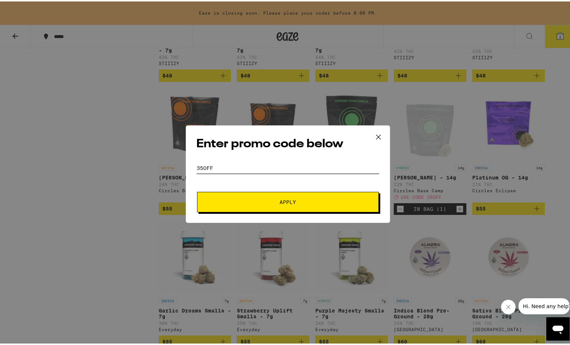
type input "35off"
click at [282, 198] on span "Apply" at bounding box center [288, 200] width 16 height 5
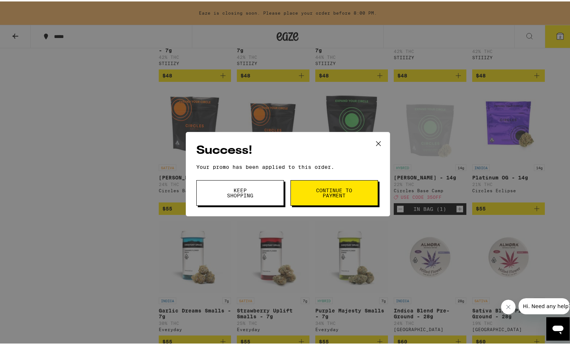
click at [262, 195] on button "Keep Shopping" at bounding box center [240, 192] width 88 height 26
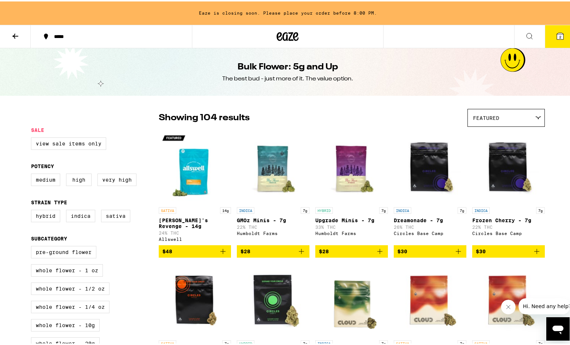
drag, startPoint x: 107, startPoint y: 202, endPoint x: 130, endPoint y: 2, distance: 201.0
click at [21, 32] on button at bounding box center [15, 35] width 31 height 23
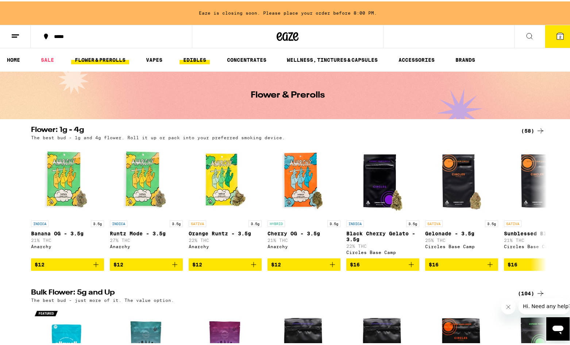
click at [194, 60] on link "EDIBLES" at bounding box center [195, 58] width 30 height 9
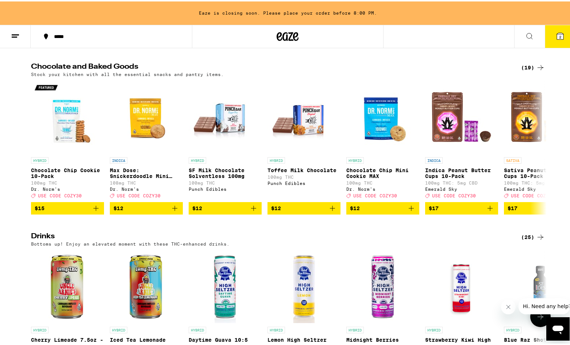
scroll to position [219, 0]
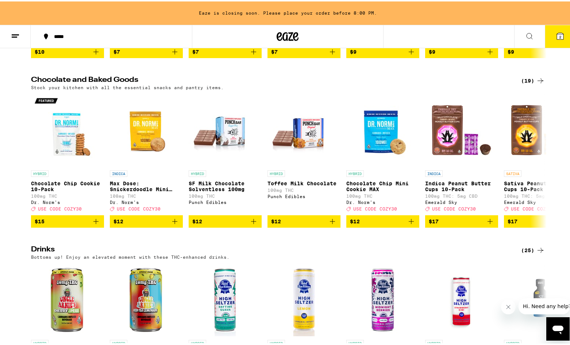
drag, startPoint x: 421, startPoint y: 240, endPoint x: 398, endPoint y: 237, distance: 22.9
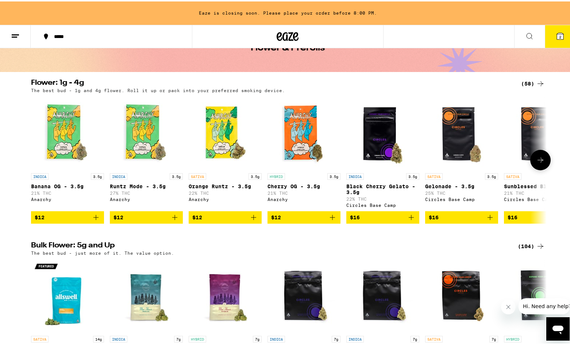
scroll to position [37, 0]
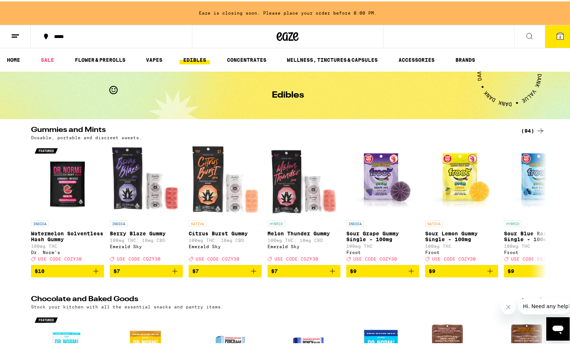
click at [490, 130] on icon at bounding box center [540, 129] width 9 height 9
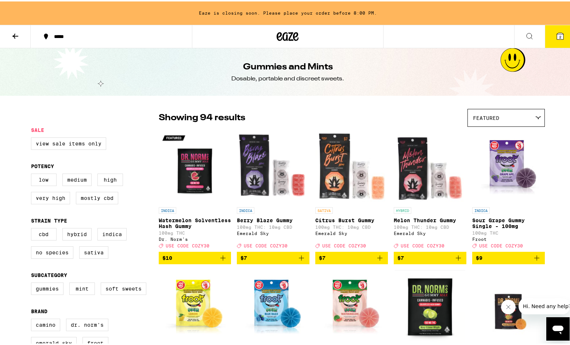
click at [16, 35] on icon at bounding box center [15, 34] width 9 height 9
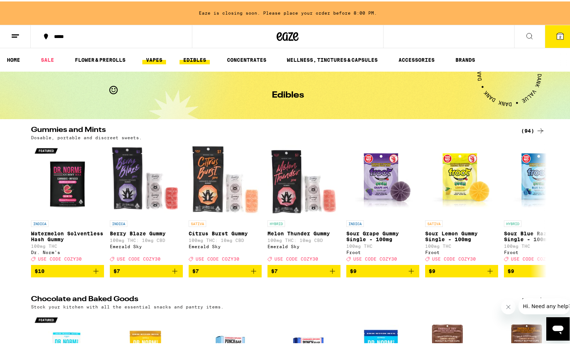
click at [163, 56] on link "VAPES" at bounding box center [154, 58] width 24 height 9
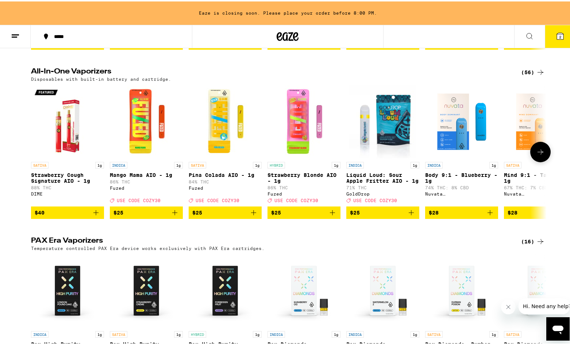
scroll to position [219, 0]
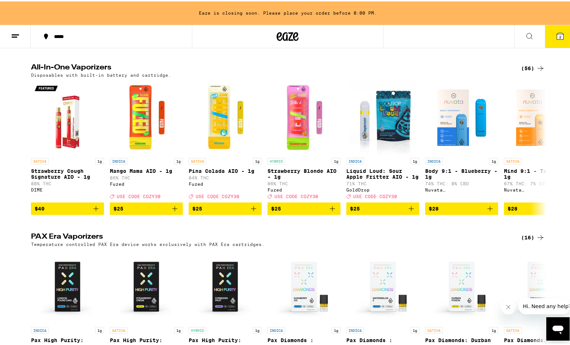
click at [490, 70] on div "(56)" at bounding box center [533, 66] width 24 height 9
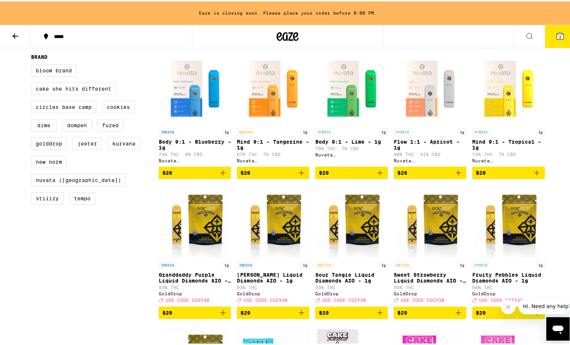
scroll to position [183, 0]
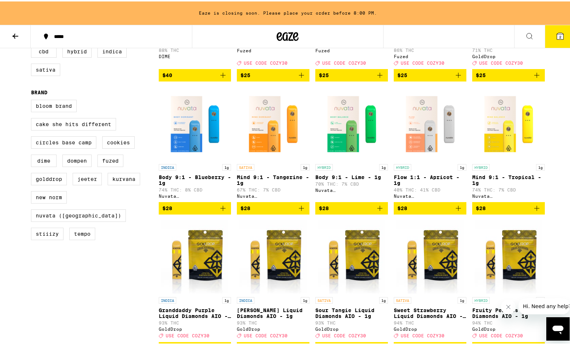
click at [22, 39] on button at bounding box center [15, 35] width 31 height 23
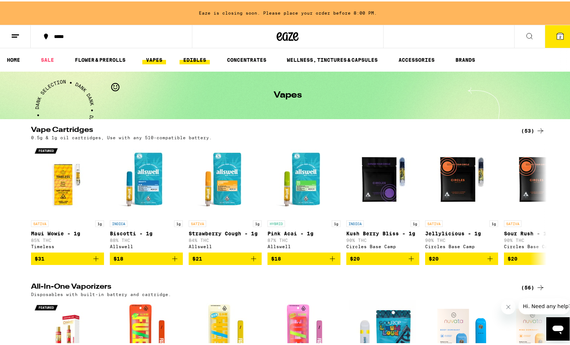
click at [197, 57] on link "EDIBLES" at bounding box center [195, 58] width 30 height 9
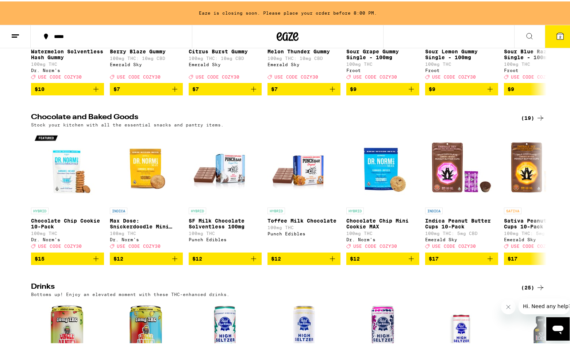
scroll to position [183, 0]
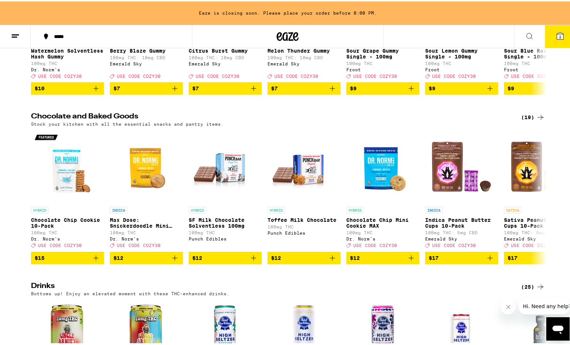
click at [490, 120] on div "(19)" at bounding box center [533, 115] width 24 height 9
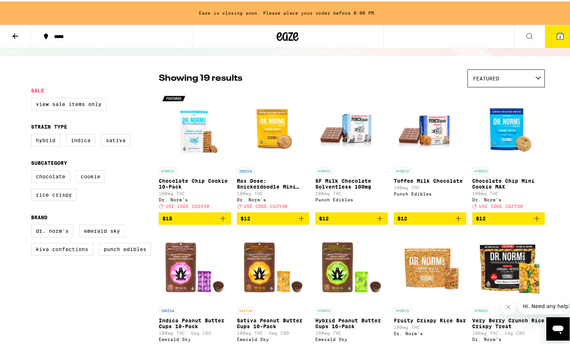
scroll to position [37, 0]
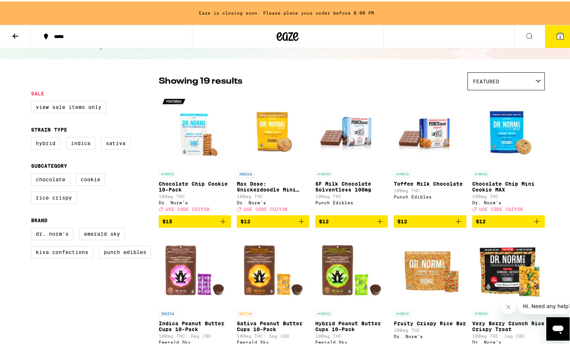
click at [490, 143] on img "Open page for Chocolate Chip Mini Cookie MAX from Dr. Norm's" at bounding box center [509, 128] width 73 height 73
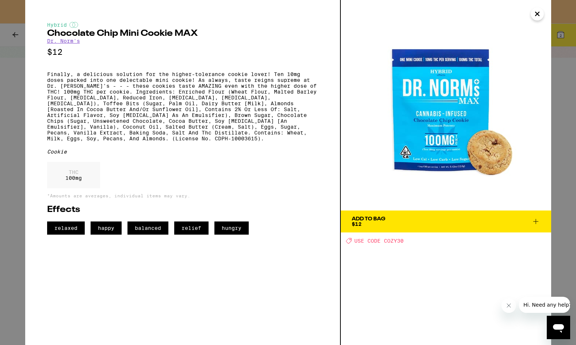
click at [490, 16] on icon "Close" at bounding box center [537, 14] width 4 height 4
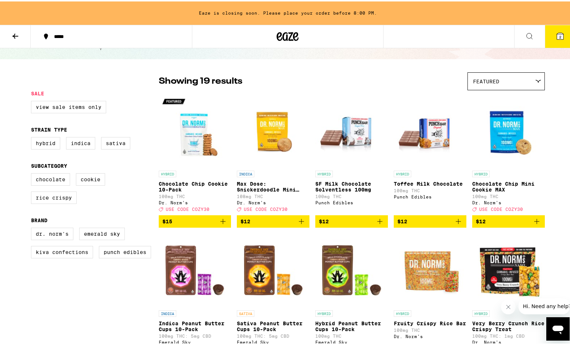
drag, startPoint x: 221, startPoint y: 217, endPoint x: 218, endPoint y: 226, distance: 9.2
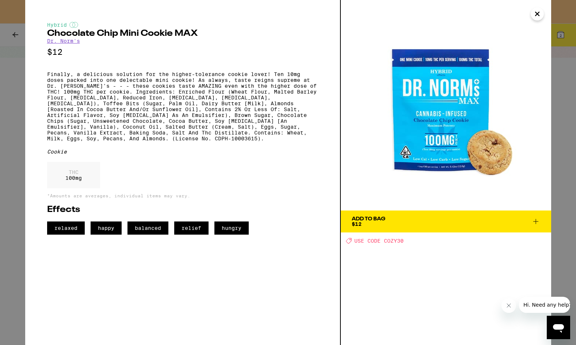
click at [490, 14] on icon "Close" at bounding box center [537, 13] width 9 height 11
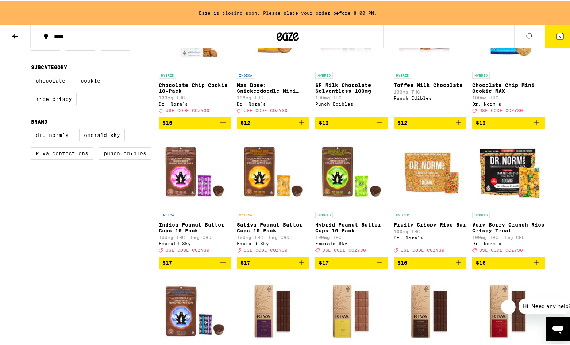
scroll to position [146, 0]
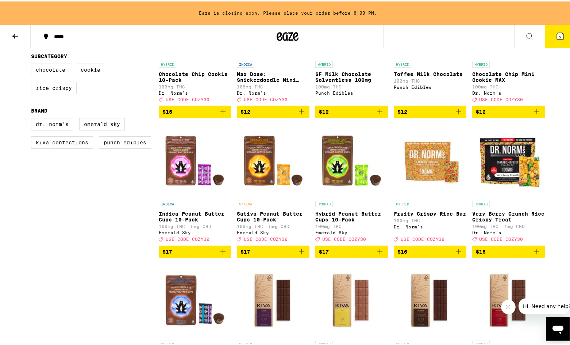
click at [376, 255] on icon "Add to bag" at bounding box center [380, 250] width 9 height 9
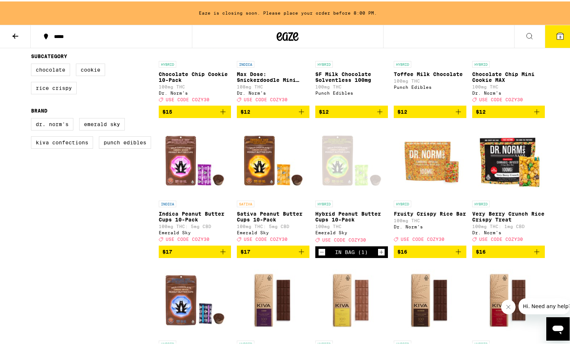
click at [490, 38] on icon at bounding box center [560, 34] width 7 height 7
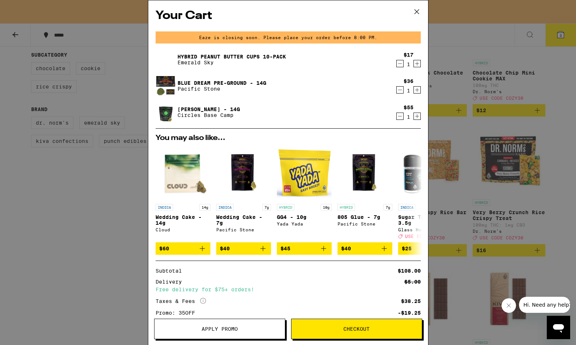
click at [236, 326] on span "Apply Promo" at bounding box center [220, 328] width 36 height 5
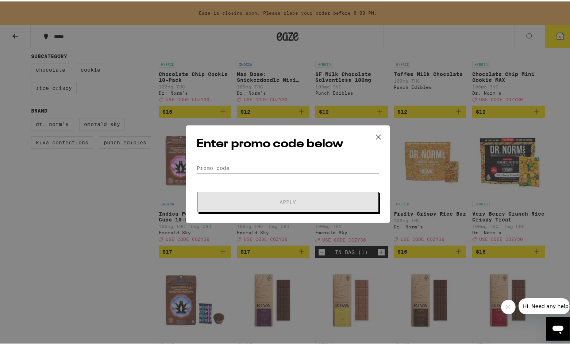
click at [274, 165] on input "Promo Code" at bounding box center [287, 166] width 183 height 11
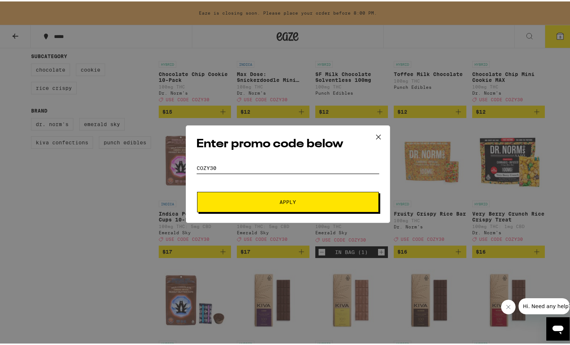
type input "COZY30"
click at [276, 204] on button "Apply" at bounding box center [288, 200] width 182 height 20
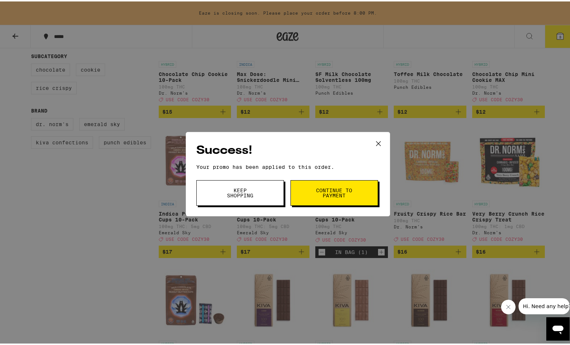
click at [316, 192] on span "Continue to payment" at bounding box center [334, 191] width 37 height 10
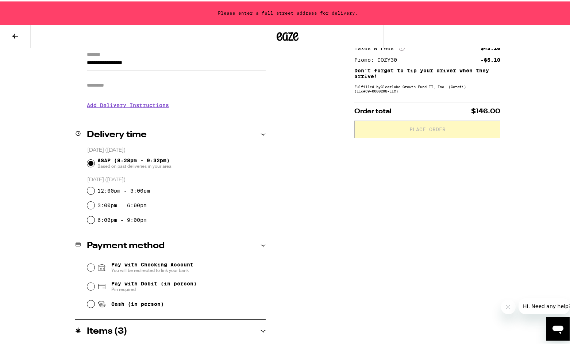
scroll to position [110, 0]
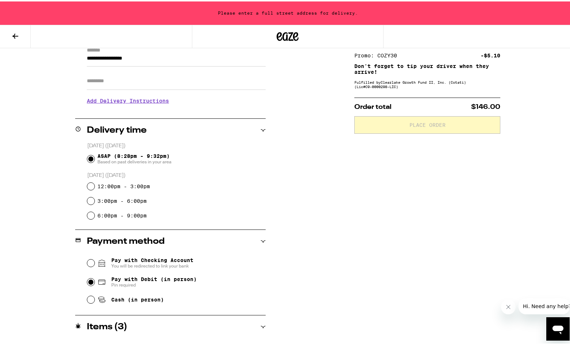
click at [87, 279] on input "Pay with Debit (in person) Pin required" at bounding box center [90, 280] width 7 height 7
radio input "true"
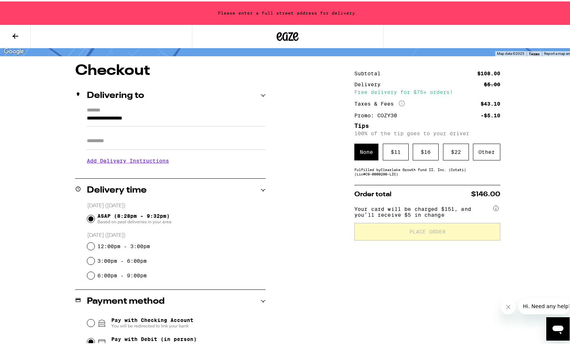
scroll to position [37, 0]
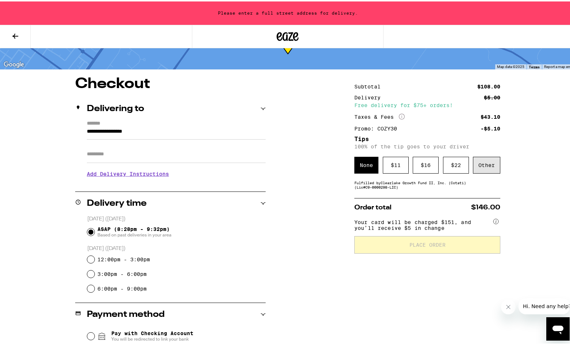
click at [490, 164] on div "Other" at bounding box center [486, 163] width 27 height 17
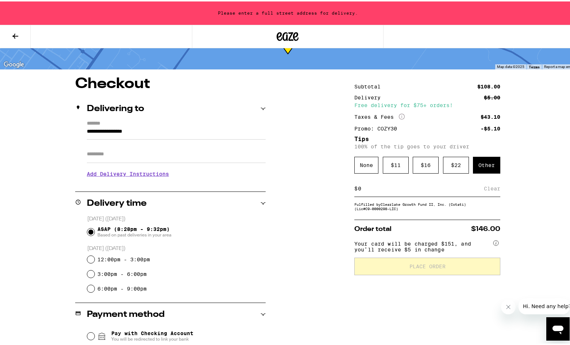
drag, startPoint x: 384, startPoint y: 186, endPoint x: 330, endPoint y: 186, distance: 53.7
click at [330, 186] on div "**********" at bounding box center [288, 282] width 526 height 414
type input "10"
click at [489, 191] on div "Save" at bounding box center [494, 187] width 13 height 16
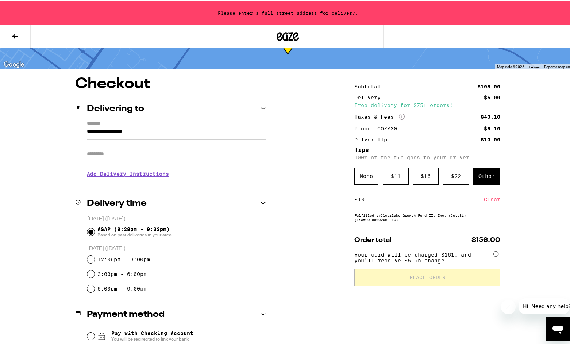
click at [485, 173] on div "Other" at bounding box center [486, 174] width 27 height 17
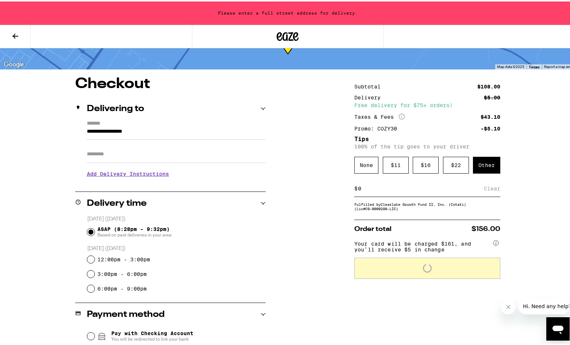
drag, startPoint x: 370, startPoint y: 189, endPoint x: 293, endPoint y: 189, distance: 76.3
click at [293, 189] on div "**********" at bounding box center [288, 282] width 526 height 414
type input "7"
click at [490, 190] on div "Save" at bounding box center [494, 187] width 13 height 16
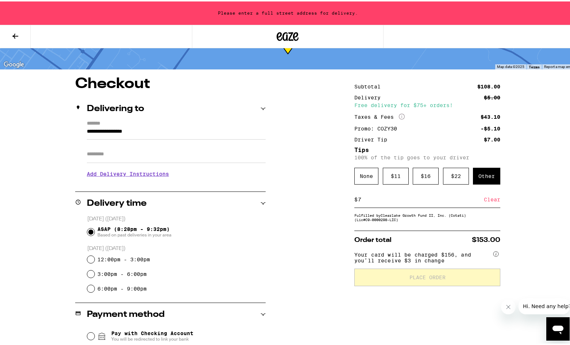
click at [122, 156] on input "Apt/Suite" at bounding box center [176, 153] width 179 height 18
click at [168, 132] on input "**********" at bounding box center [176, 132] width 179 height 12
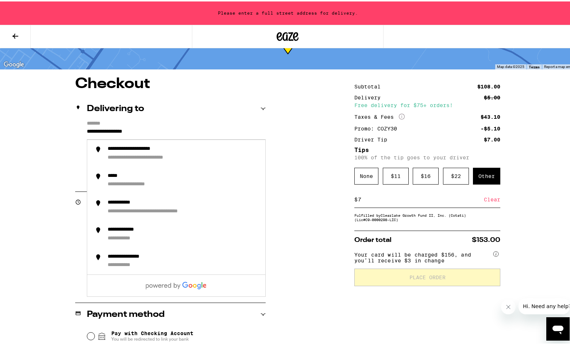
drag, startPoint x: 165, startPoint y: 129, endPoint x: 69, endPoint y: 138, distance: 96.8
click at [69, 138] on div "**********" at bounding box center [288, 282] width 526 height 414
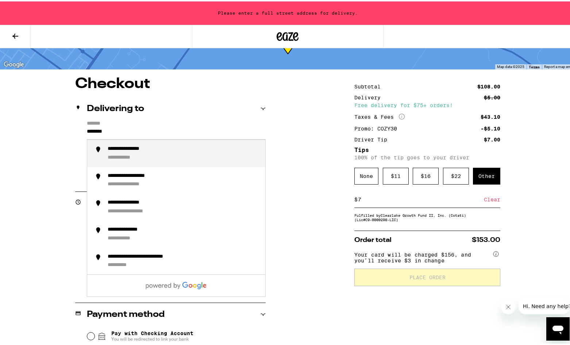
click at [157, 152] on div "**********" at bounding box center [184, 151] width 152 height 15
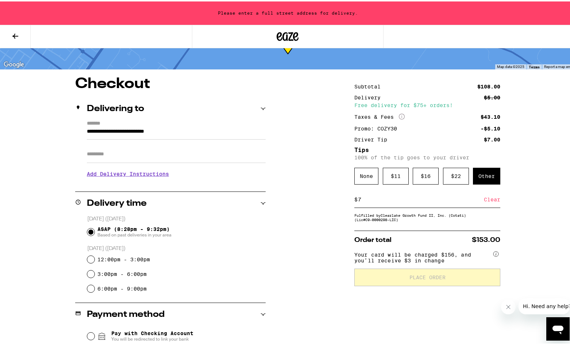
type input "**********"
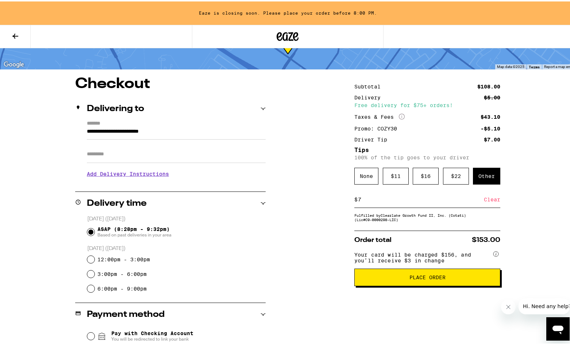
click at [414, 278] on span "Place Order" at bounding box center [428, 275] width 36 height 5
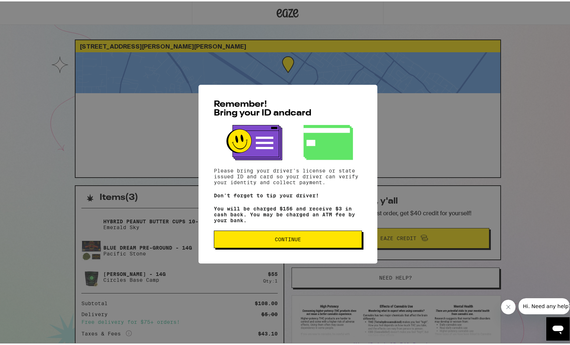
click at [331, 246] on button "Continue" at bounding box center [288, 238] width 148 height 18
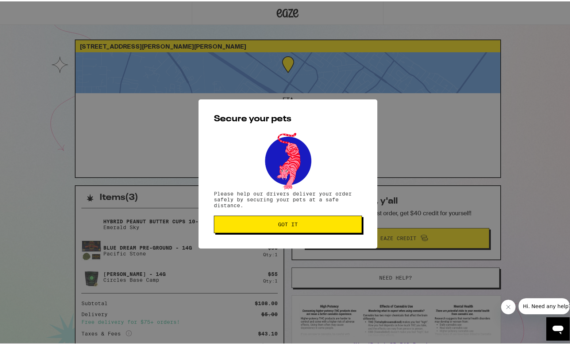
click at [331, 222] on span "Got it" at bounding box center [288, 222] width 136 height 5
